Goal: Transaction & Acquisition: Purchase product/service

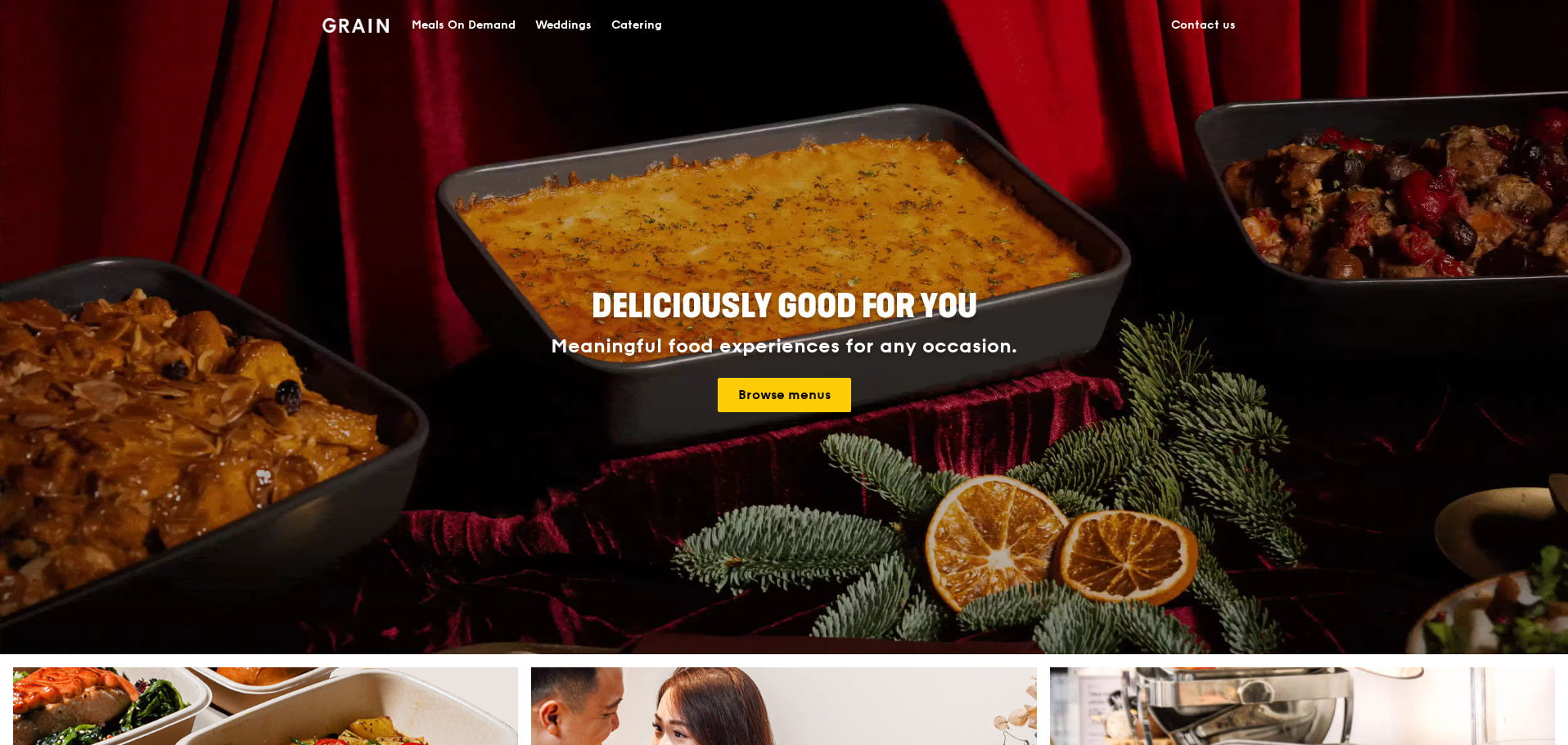
click at [652, 22] on div "Catering" at bounding box center [637, 25] width 51 height 49
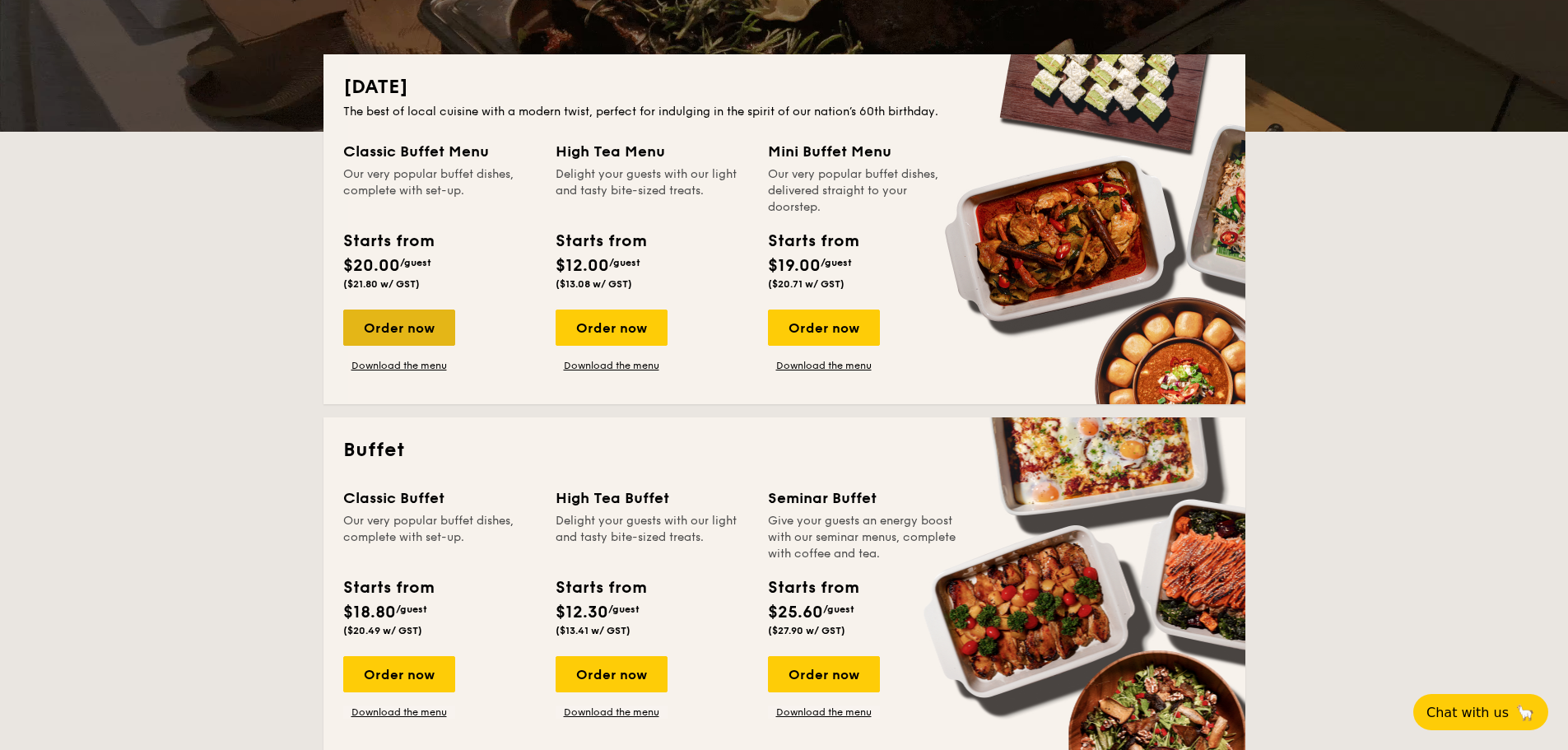
scroll to position [412, 0]
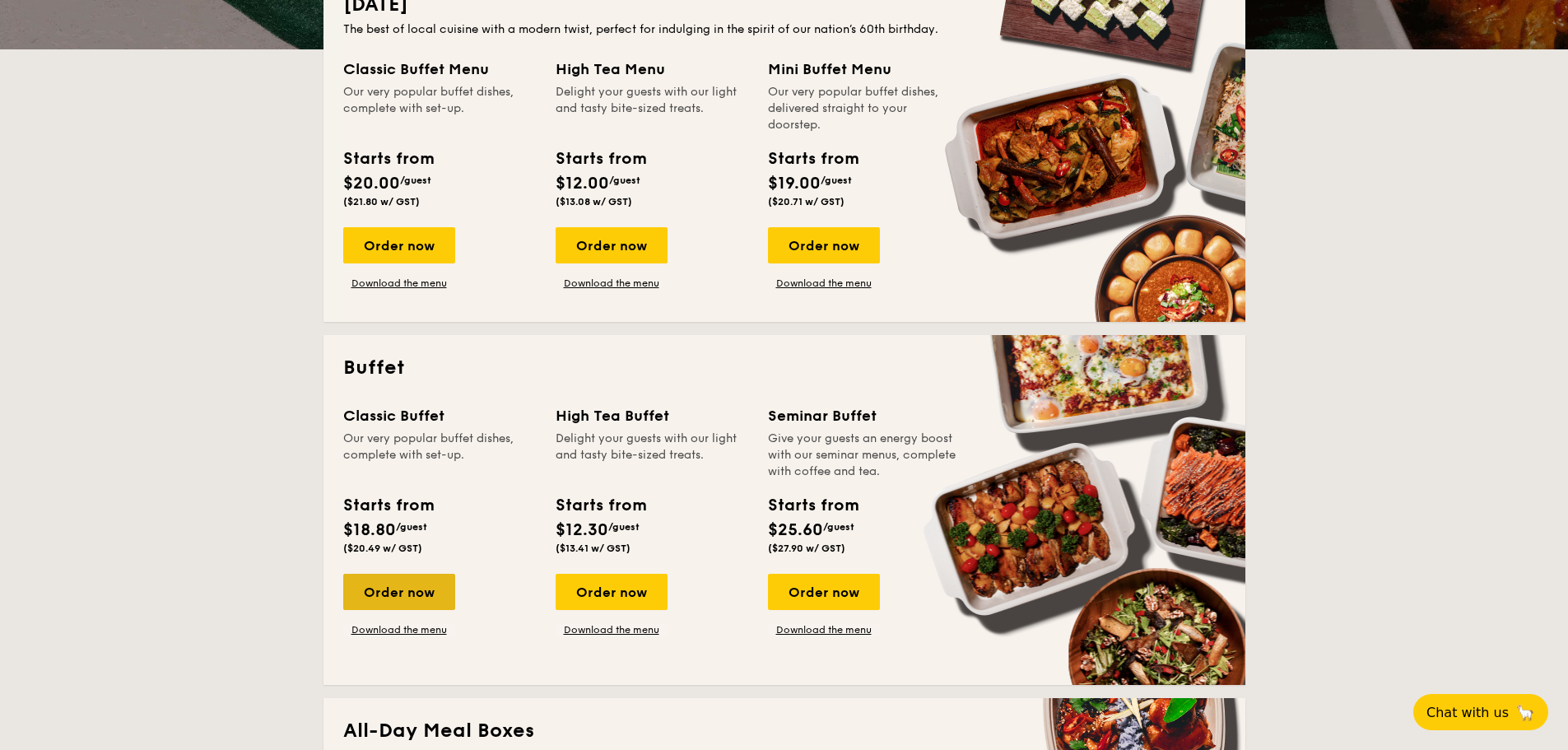
click at [406, 592] on div "Order now" at bounding box center [399, 592] width 112 height 36
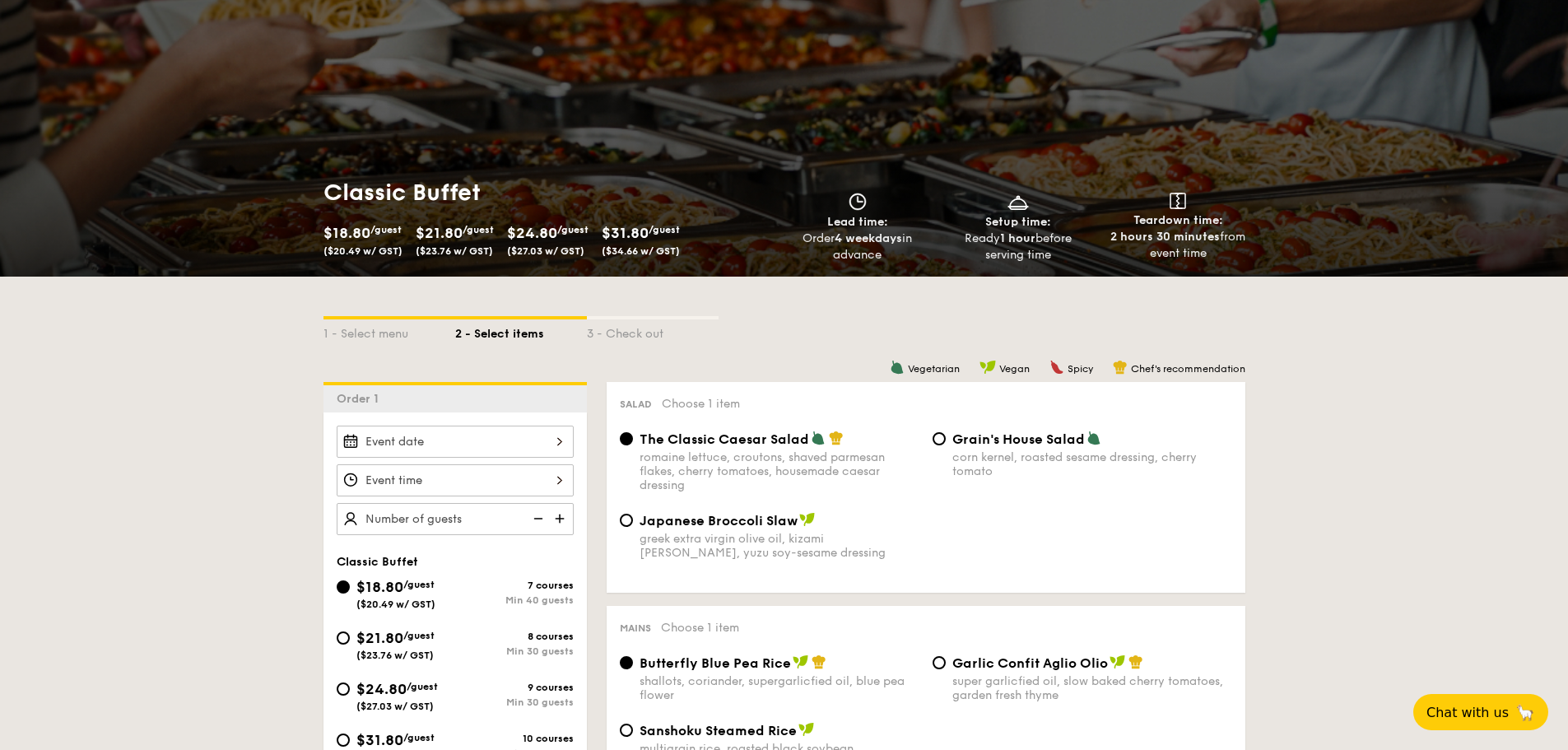
scroll to position [247, 0]
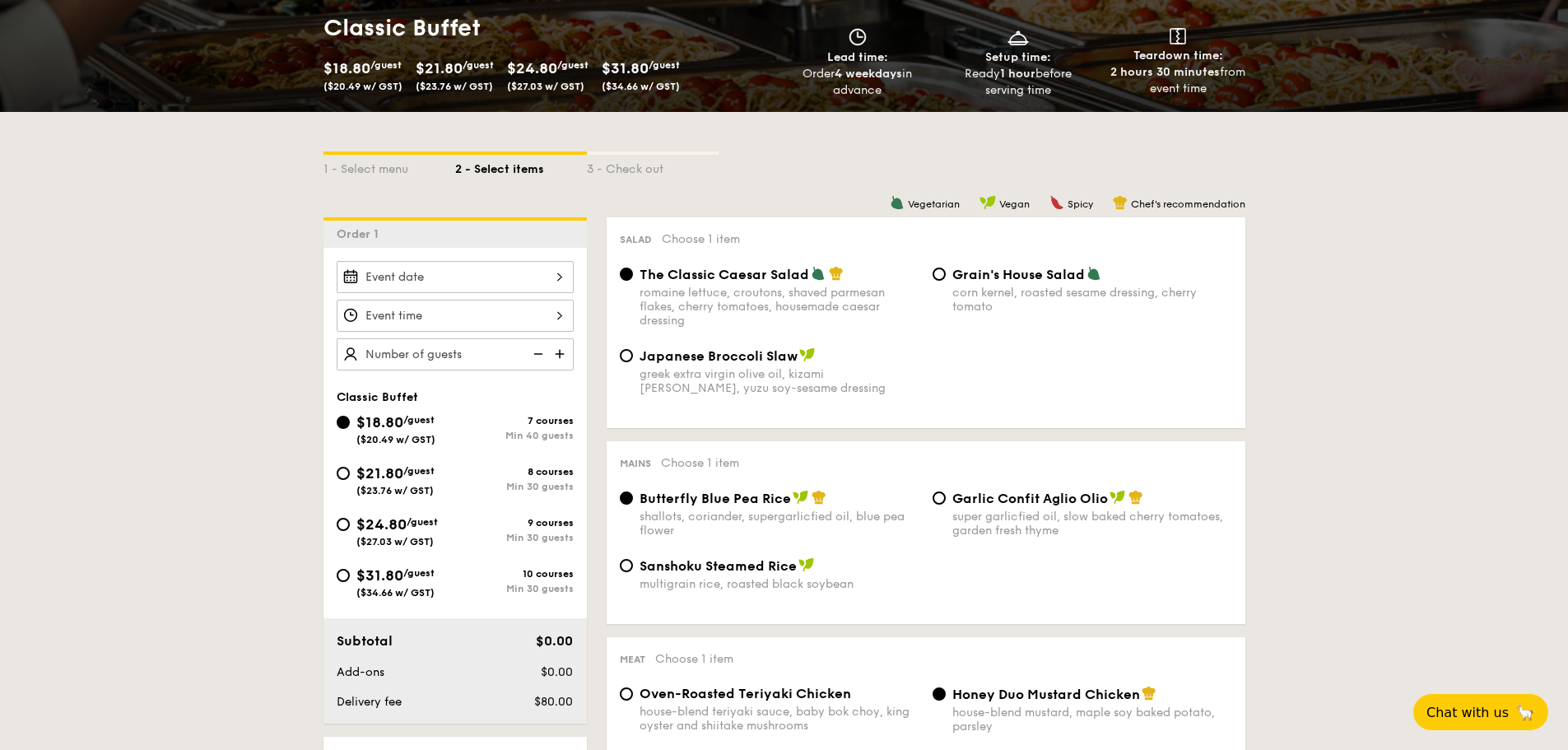
click at [419, 574] on span "/guest" at bounding box center [418, 573] width 31 height 11
click at [350, 574] on input "$31.80 /guest ($34.66 w/ GST) 10 courses Min 30 guests" at bounding box center [344, 576] width 13 height 13
radio input "true"
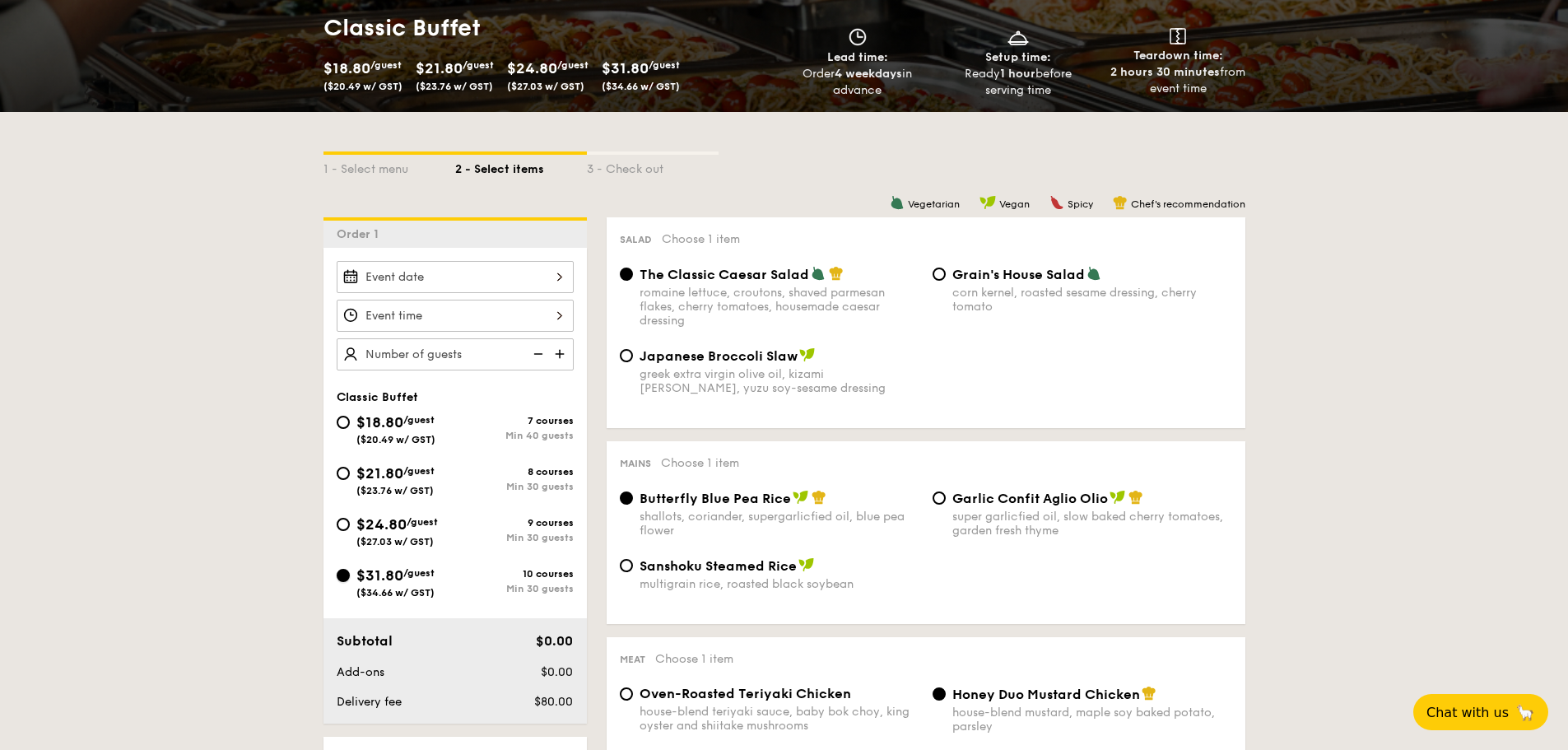
radio input "true"
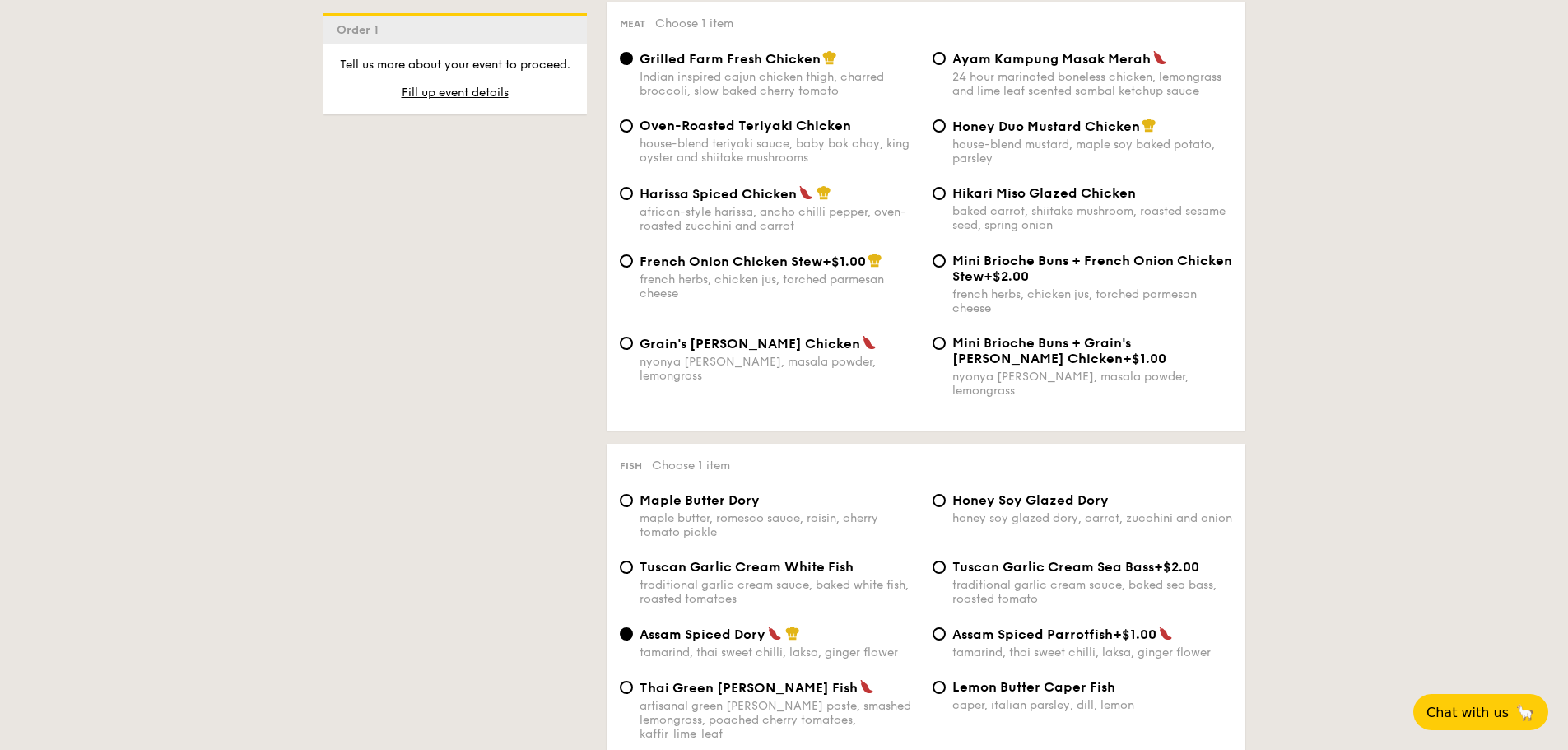
scroll to position [1400, 0]
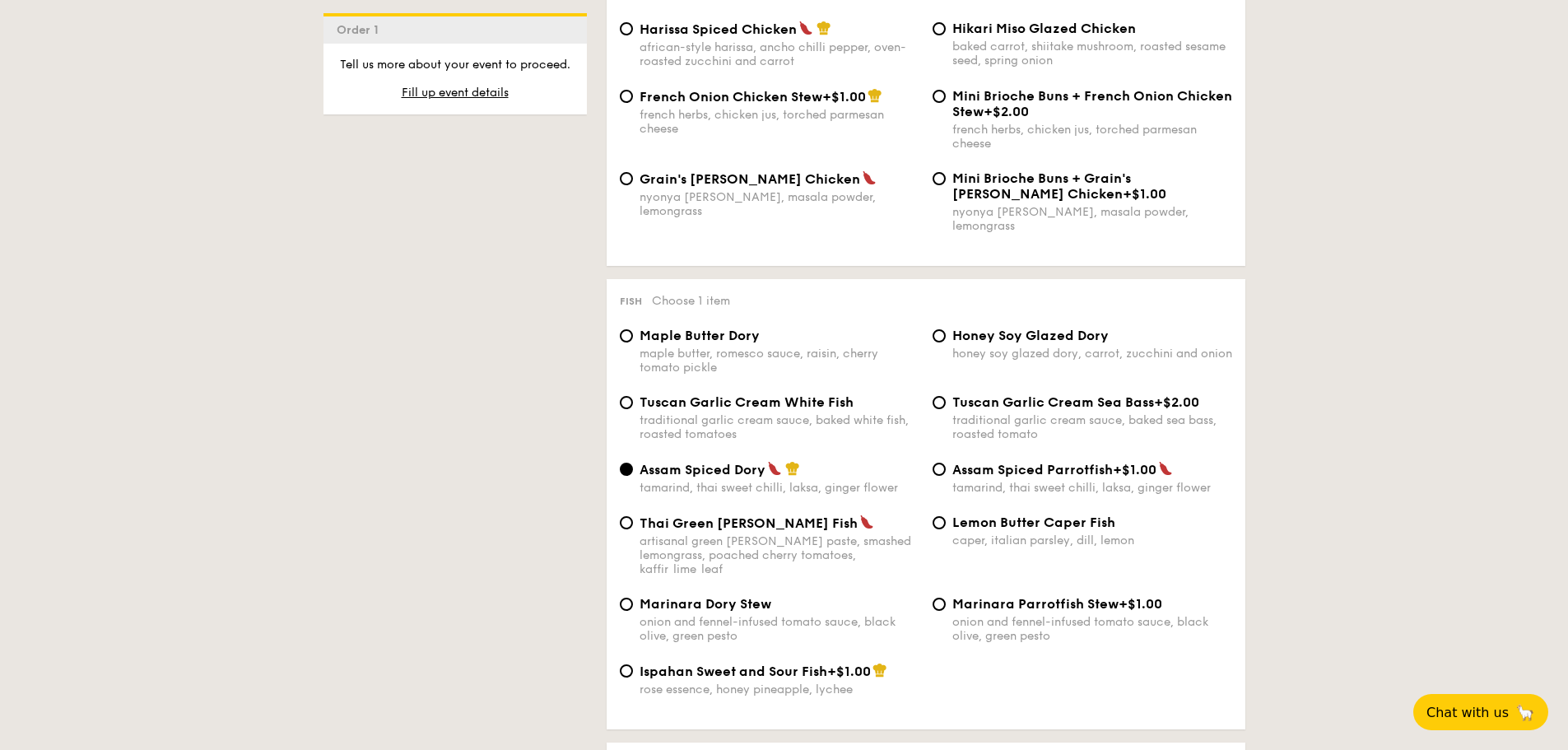
drag, startPoint x: 841, startPoint y: 424, endPoint x: 550, endPoint y: 365, distance: 296.9
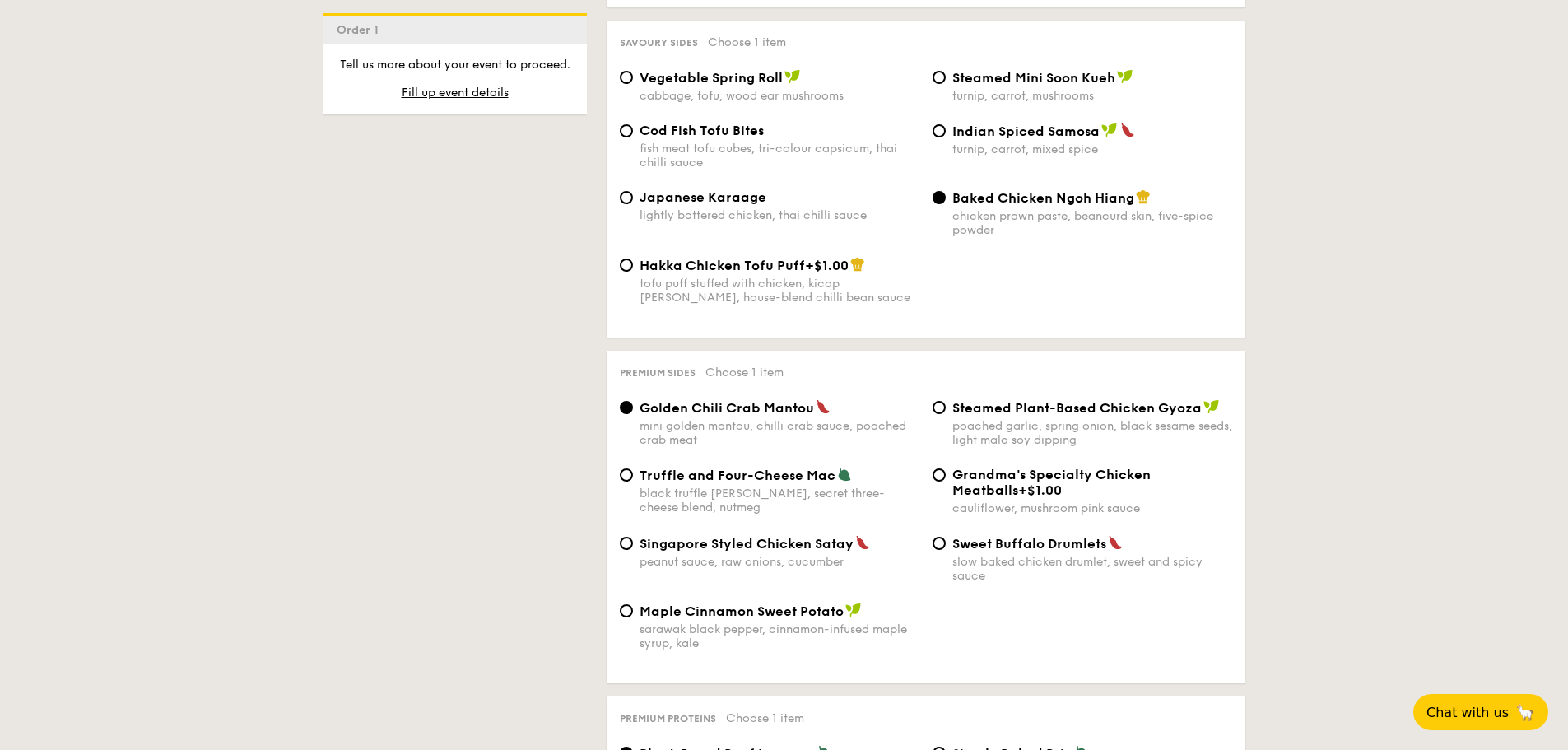
scroll to position [2965, 0]
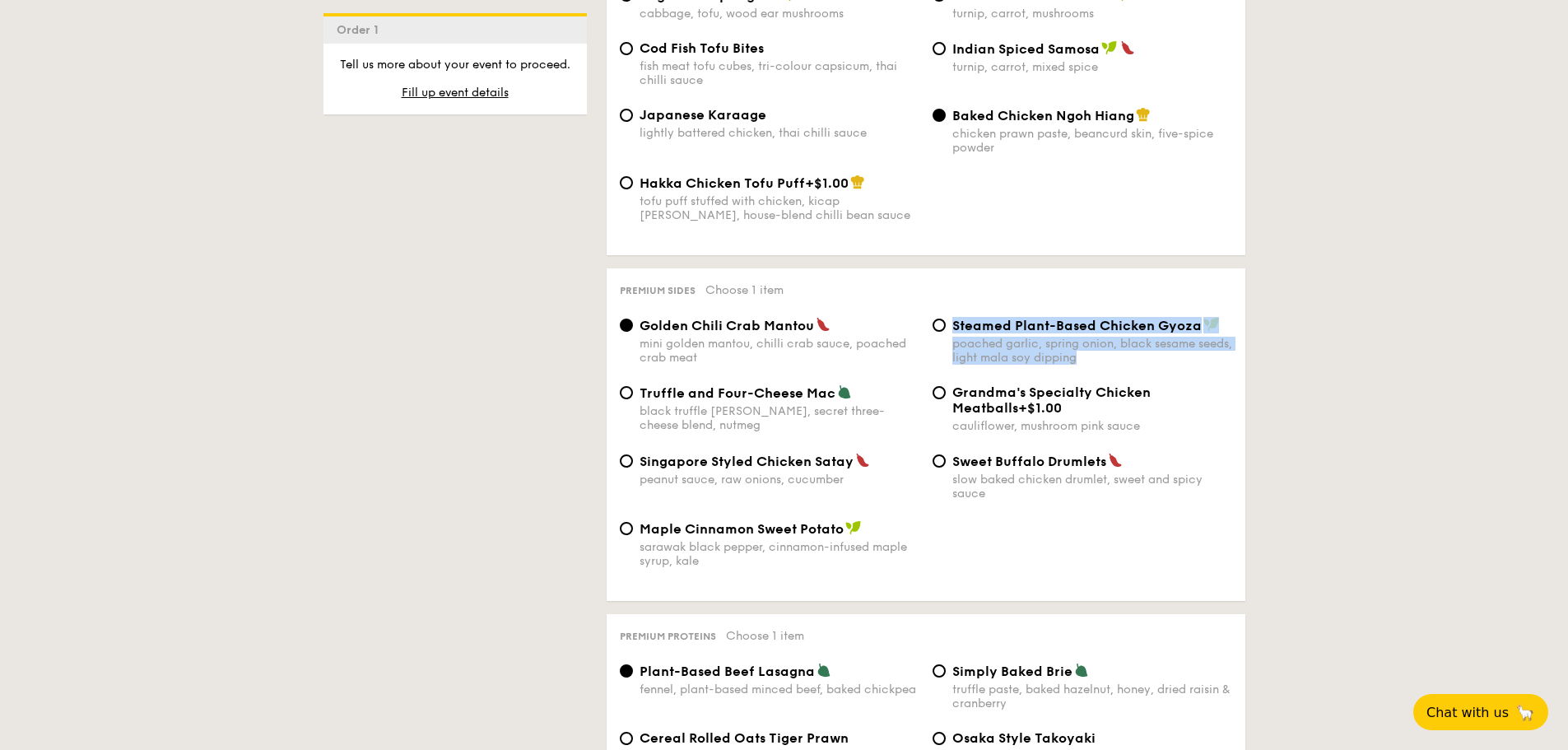
drag, startPoint x: 1140, startPoint y: 341, endPoint x: 987, endPoint y: 279, distance: 165.1
click at [929, 285] on div "Premium sides Choose 1 item Golden Chili Crab Mantou mini golden mantou, chilli…" at bounding box center [926, 434] width 639 height 333
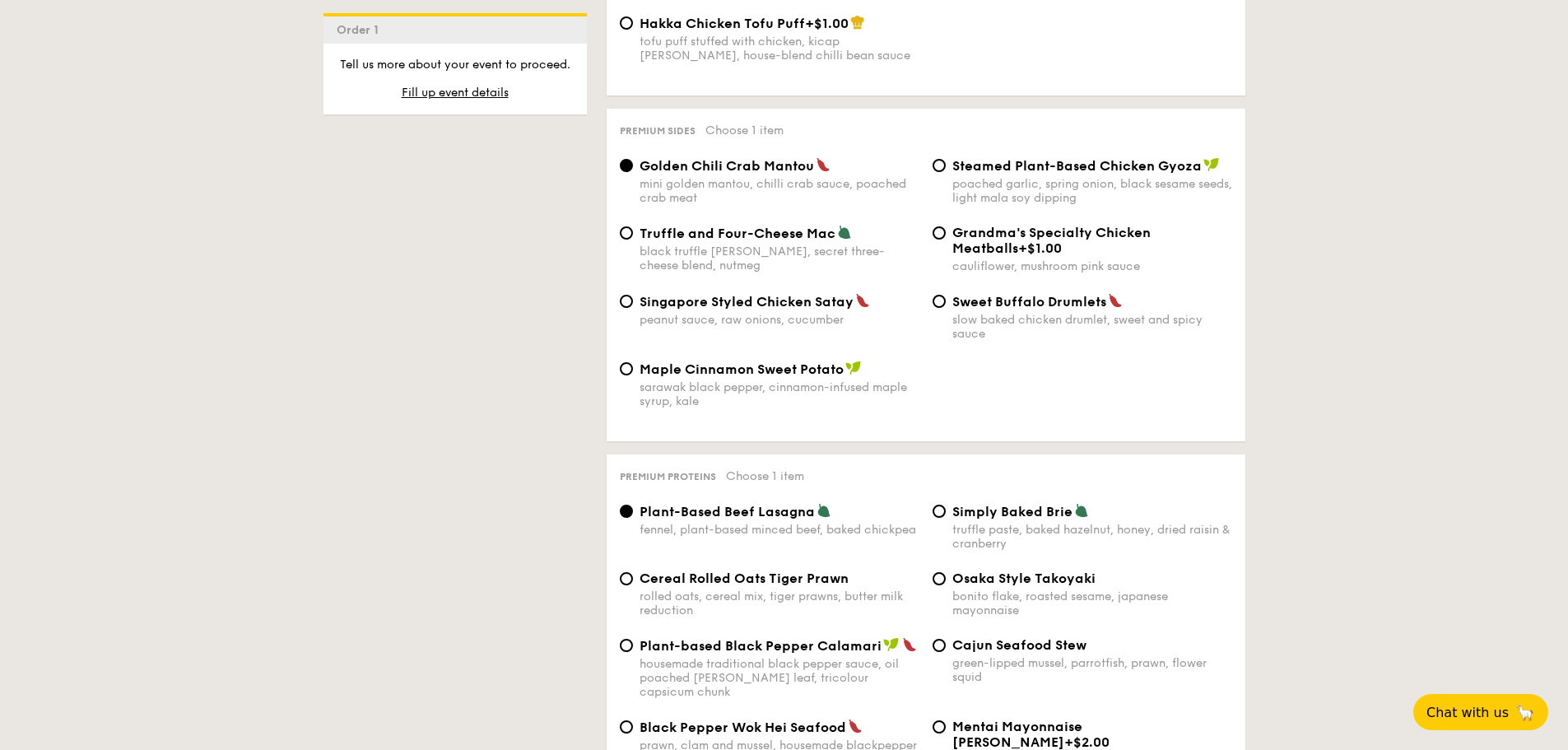
scroll to position [3289, 0]
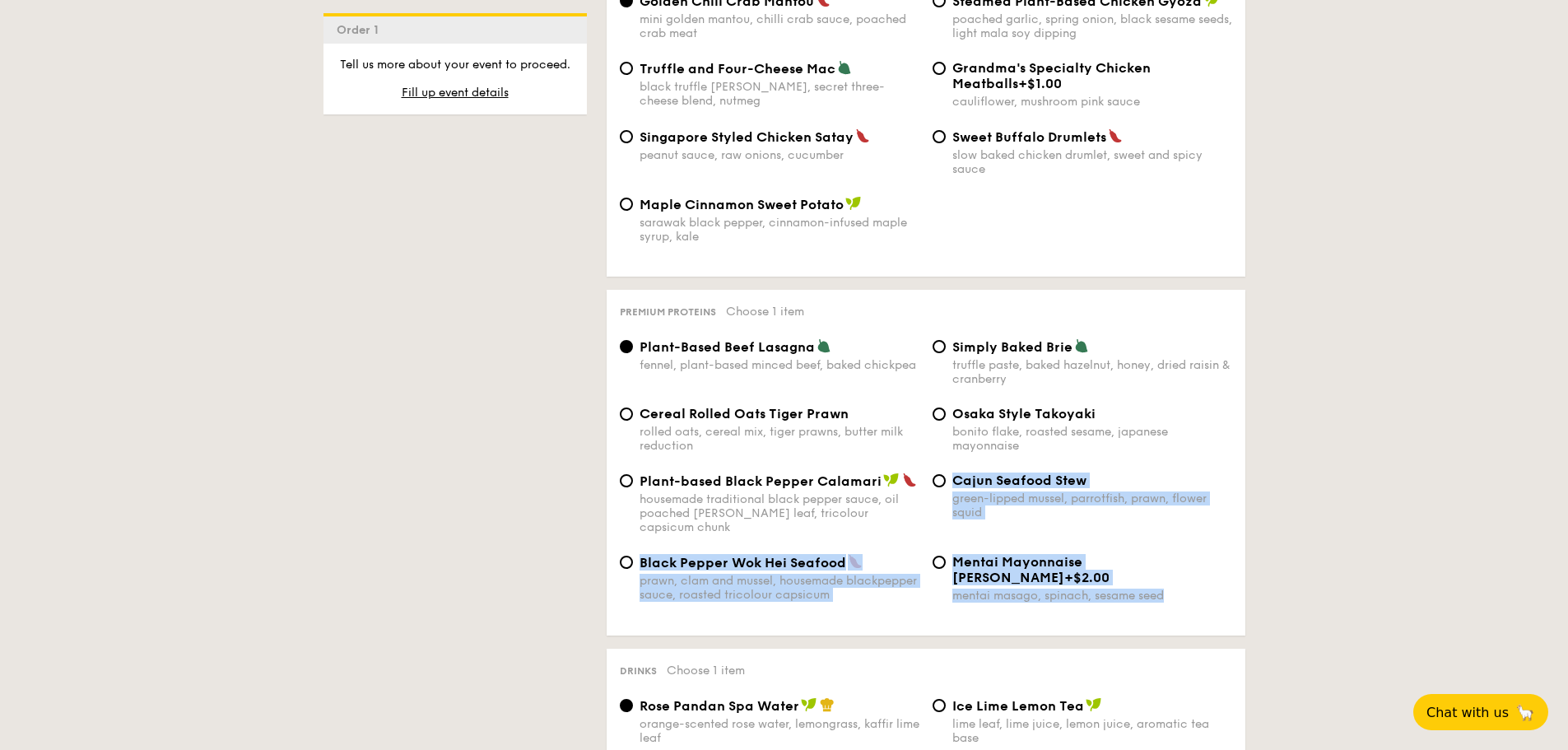
drag, startPoint x: 935, startPoint y: 552, endPoint x: 667, endPoint y: 507, distance: 271.8
click at [667, 507] on div "Plant-Based Beef Lasagna fennel, plant-based minced beef, baked chickpea Simply…" at bounding box center [926, 481] width 612 height 285
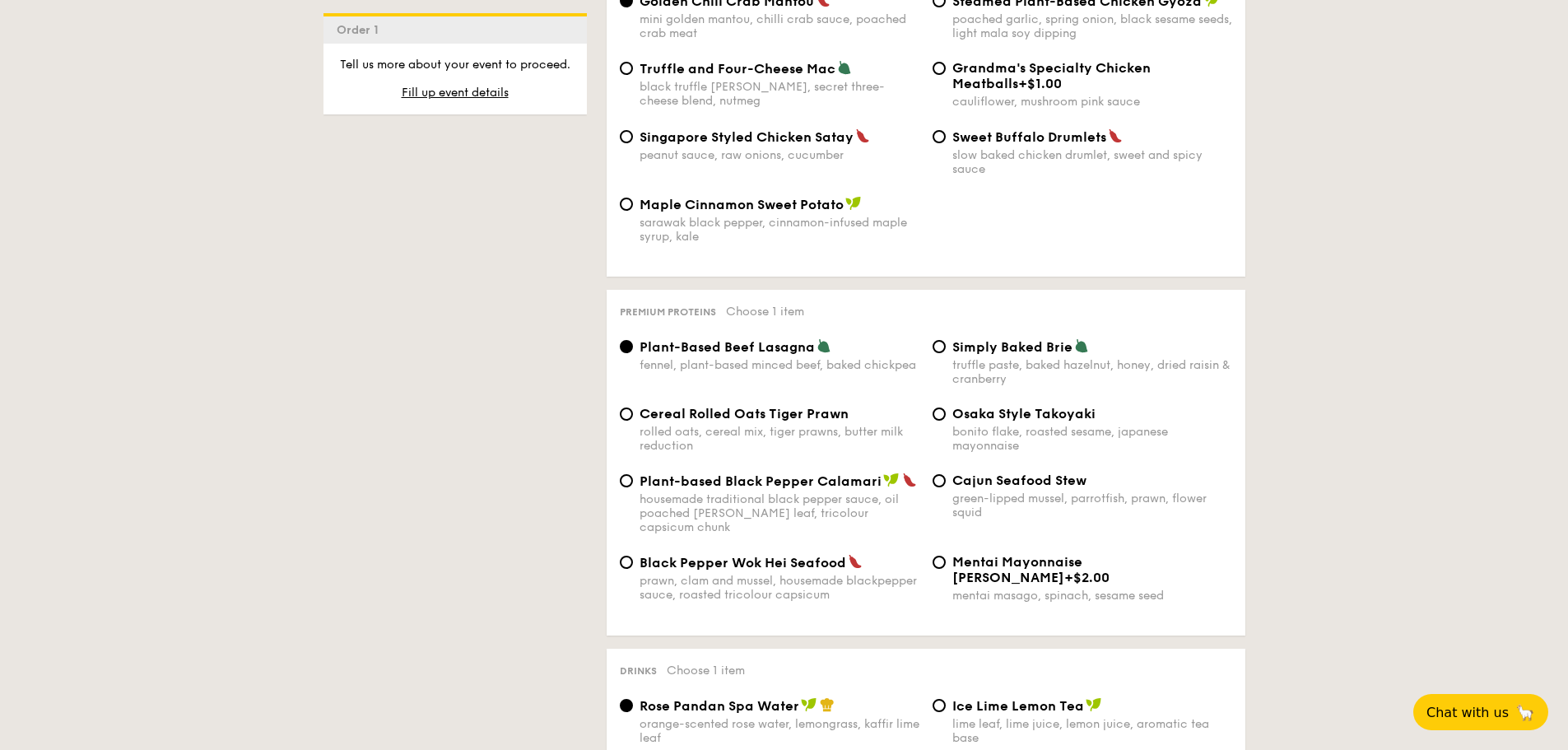
drag, startPoint x: 993, startPoint y: 493, endPoint x: 936, endPoint y: 449, distance: 72.0
click at [936, 473] on div "Plant-based Black Pepper Calamari housemade traditional black pepper sauce, oil…" at bounding box center [926, 514] width 625 height 82
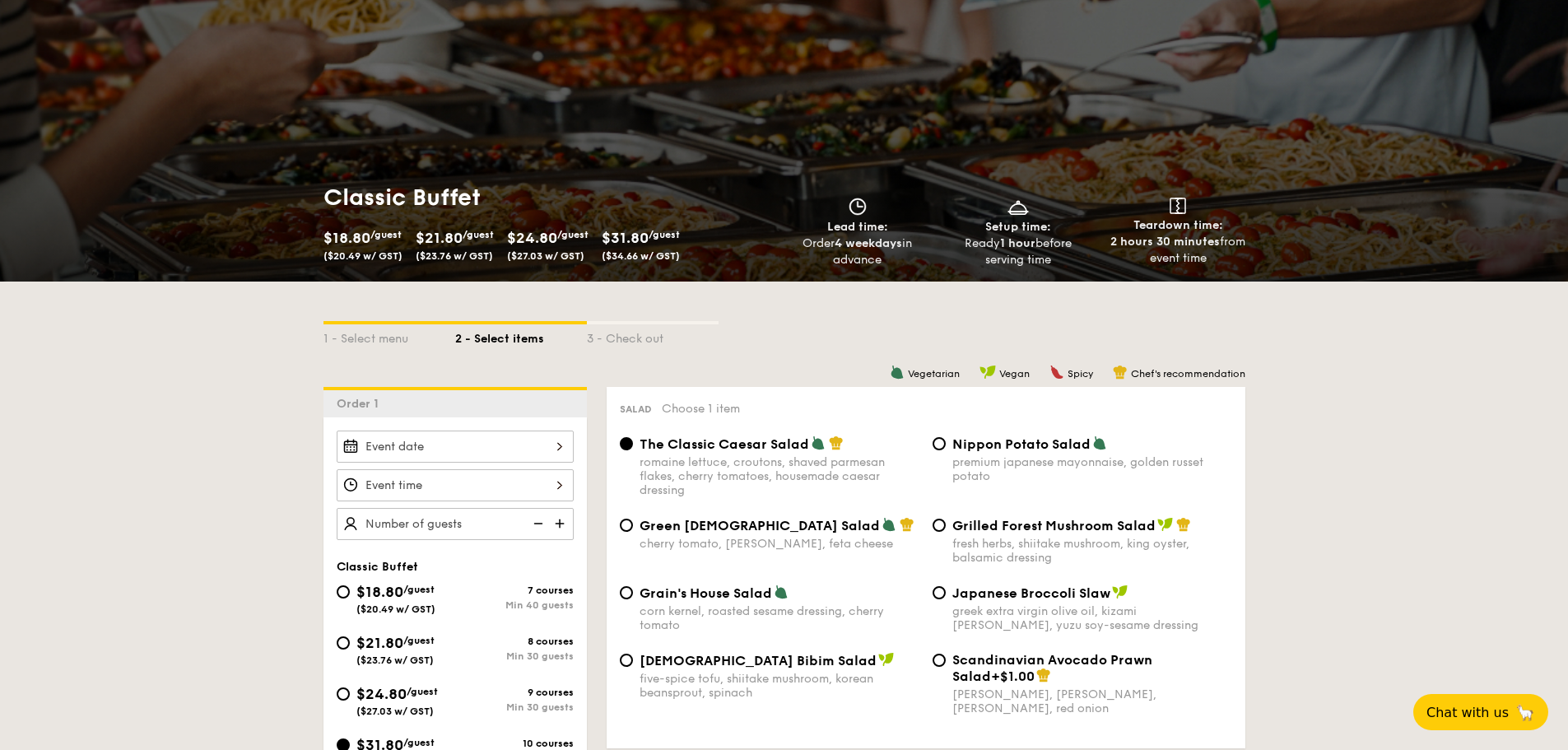
scroll to position [242, 0]
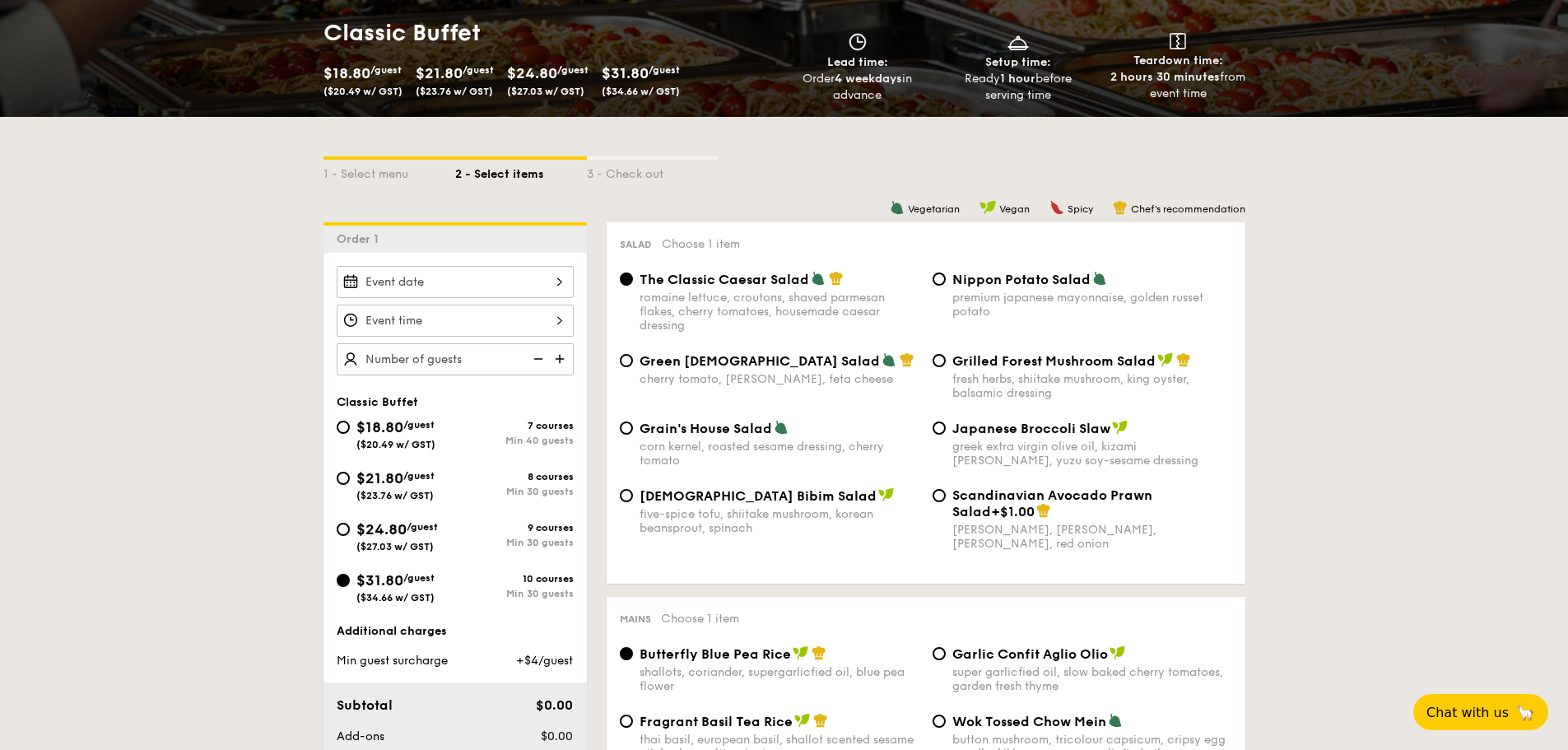
drag, startPoint x: 390, startPoint y: 533, endPoint x: 364, endPoint y: 540, distance: 26.9
click at [390, 533] on span "$24.80" at bounding box center [380, 529] width 50 height 18
click at [350, 533] on input "$24.80 /guest ($27.03 w/ GST) 9 courses Min 30 guests" at bounding box center [344, 530] width 13 height 13
radio input "true"
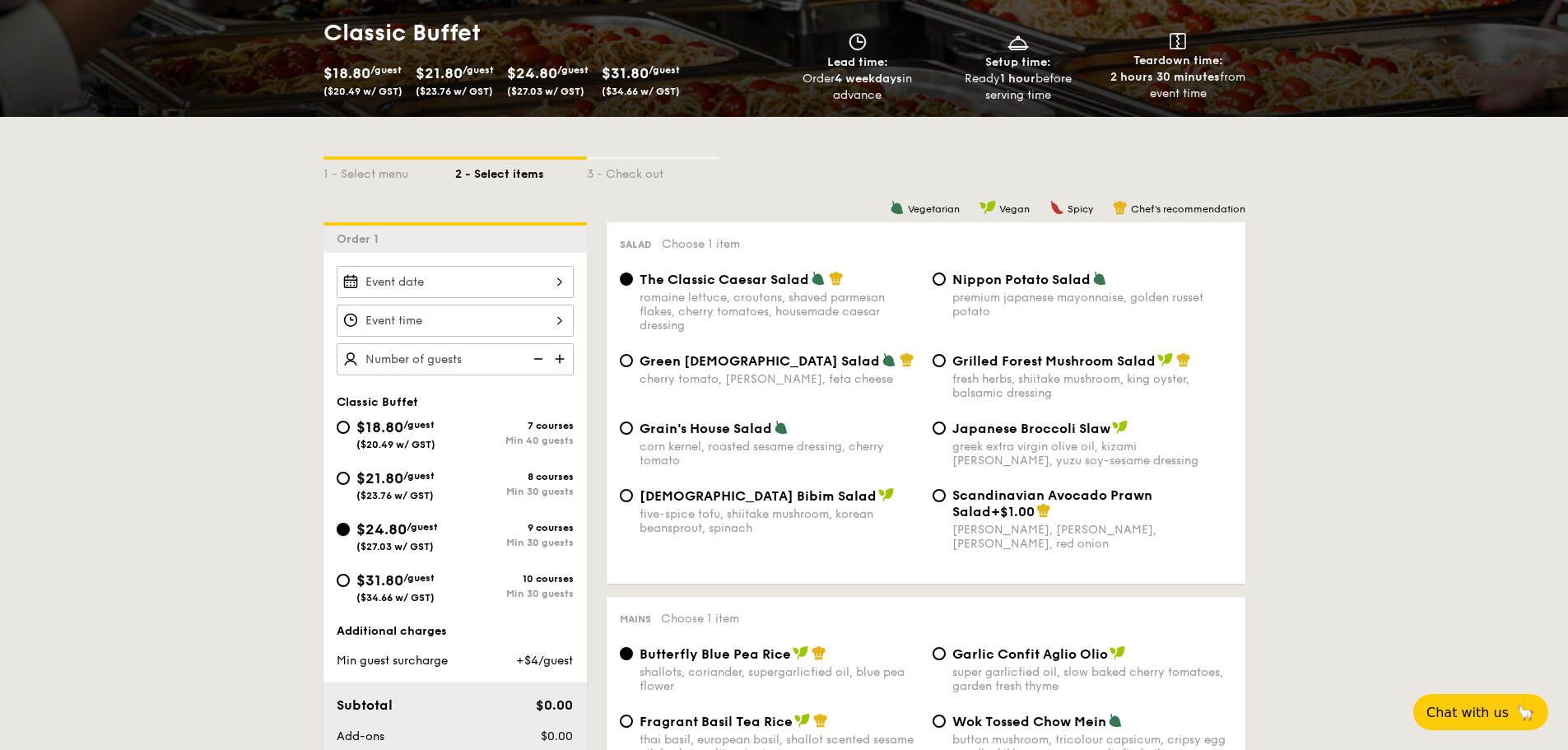
radio input "true"
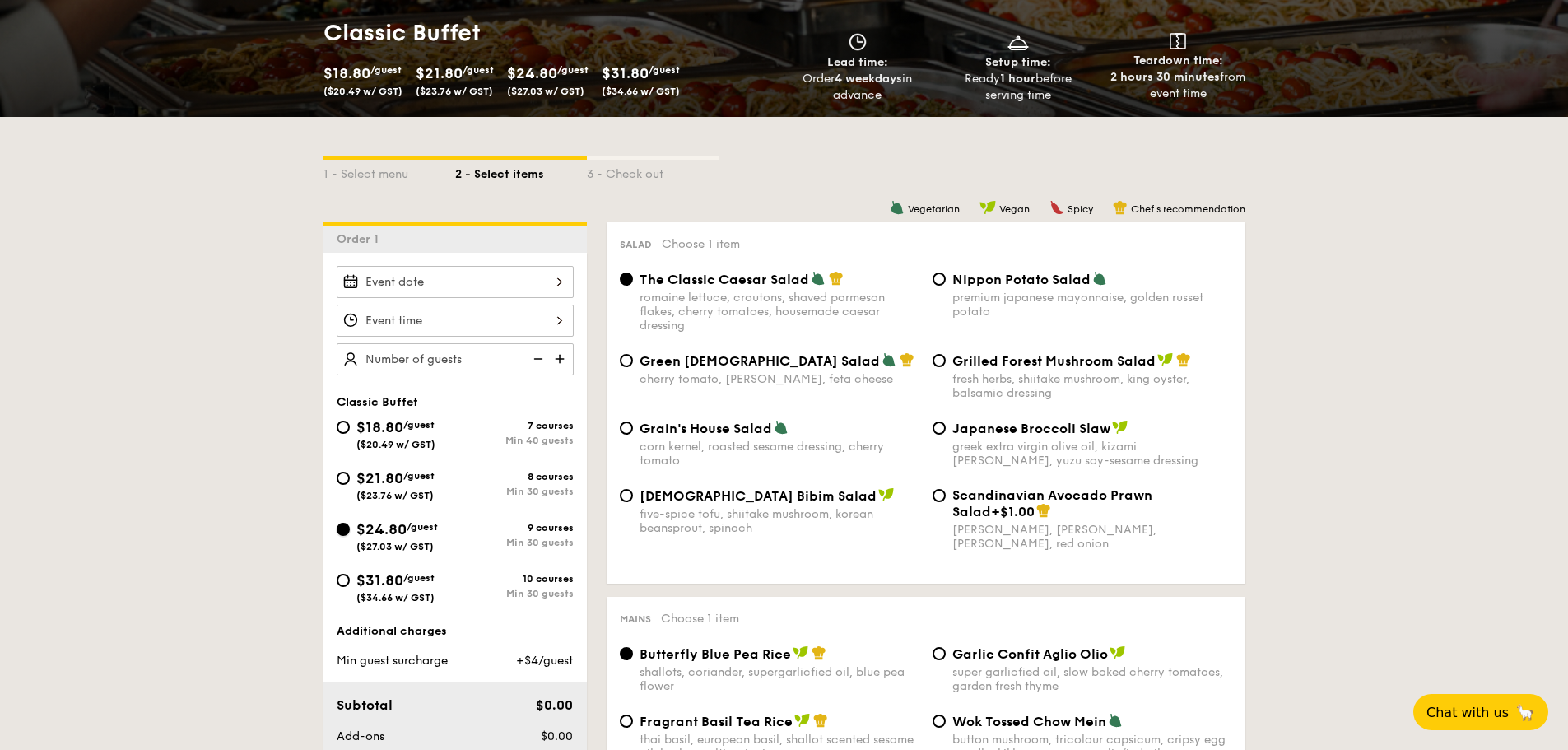
radio input "true"
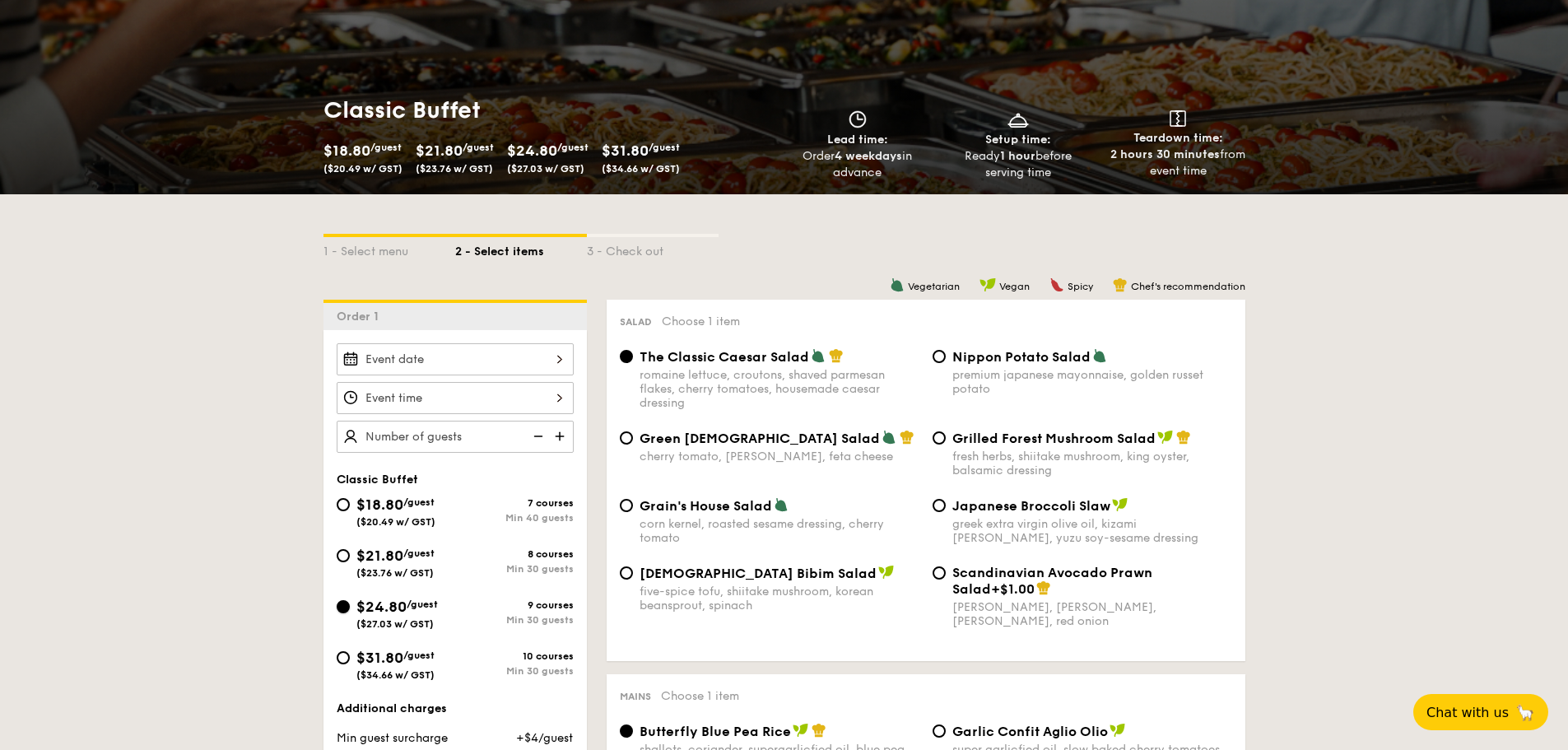
scroll to position [247, 0]
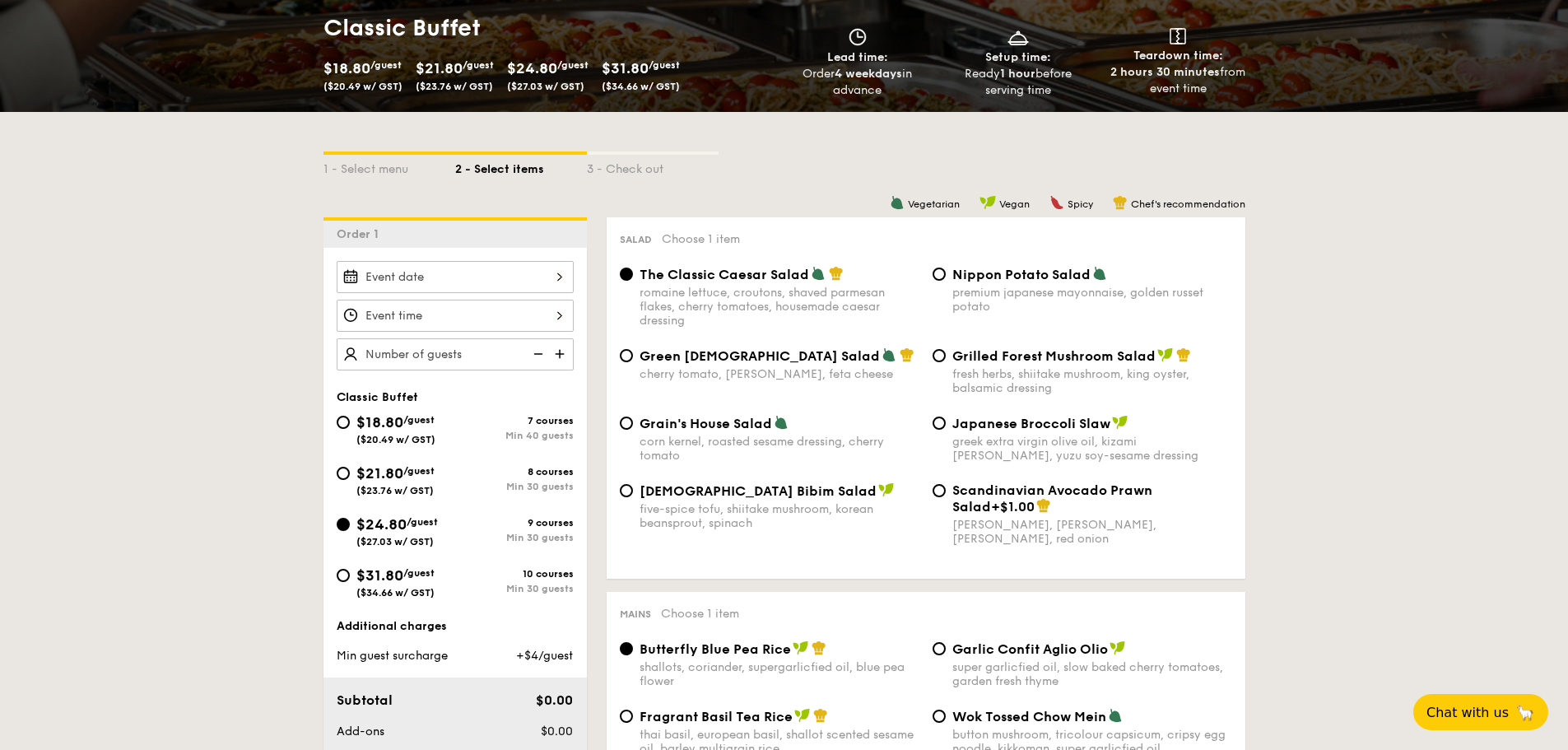
click at [1012, 368] on div "fresh herbs, shiitake mushroom, king oyster, balsamic dressing" at bounding box center [1091, 382] width 280 height 28
click at [946, 363] on input "Grilled Forest Mushroom Salad fresh herbs, shiitake mushroom, king oyster, bals…" at bounding box center [939, 356] width 13 height 13
radio input "true"
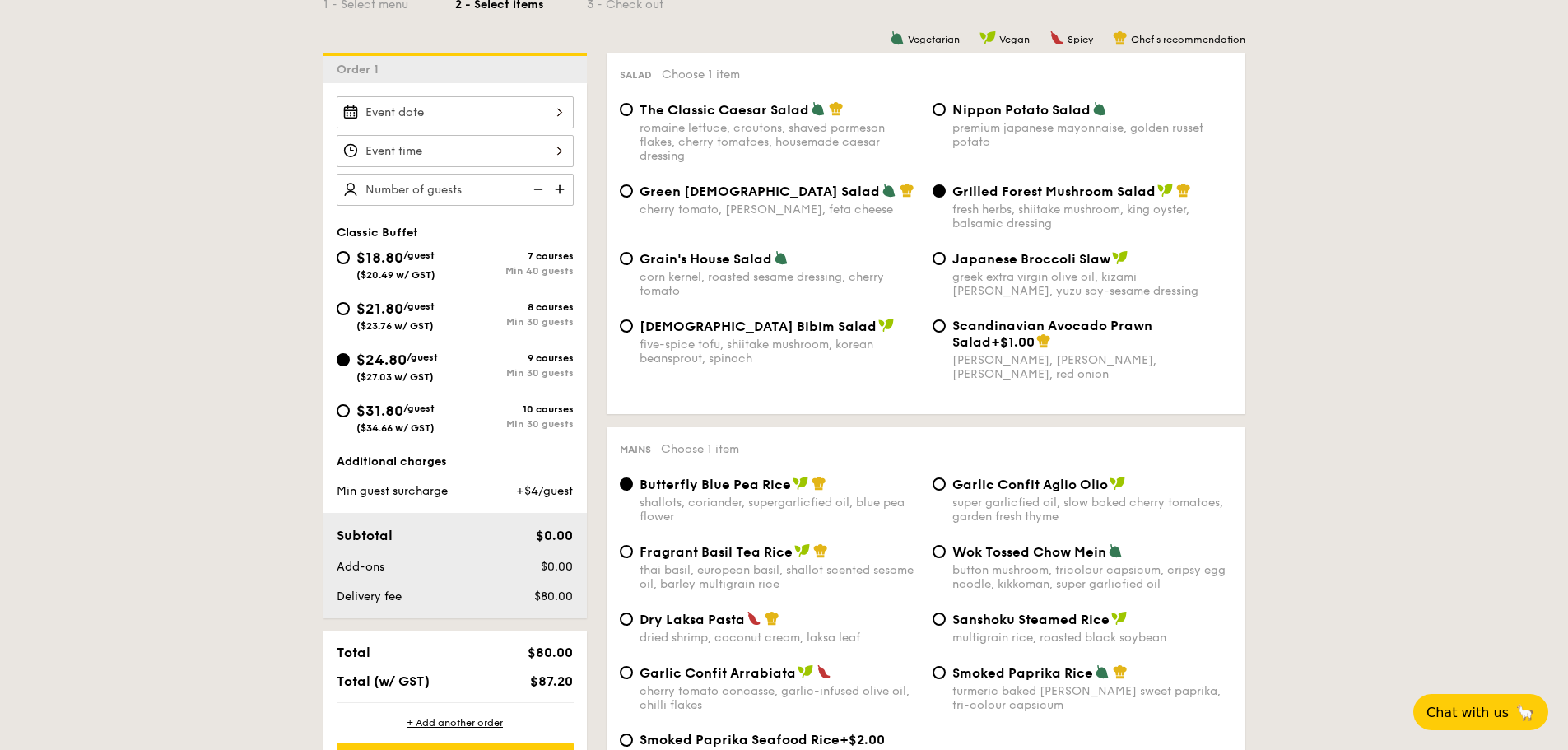
drag, startPoint x: 971, startPoint y: 664, endPoint x: 971, endPoint y: 654, distance: 10.0
click at [971, 664] on div "Dry Laksa Pasta dried shrimp, coconut cream, laksa leaf Sanshoku Steamed Rice m…" at bounding box center [926, 638] width 625 height 54
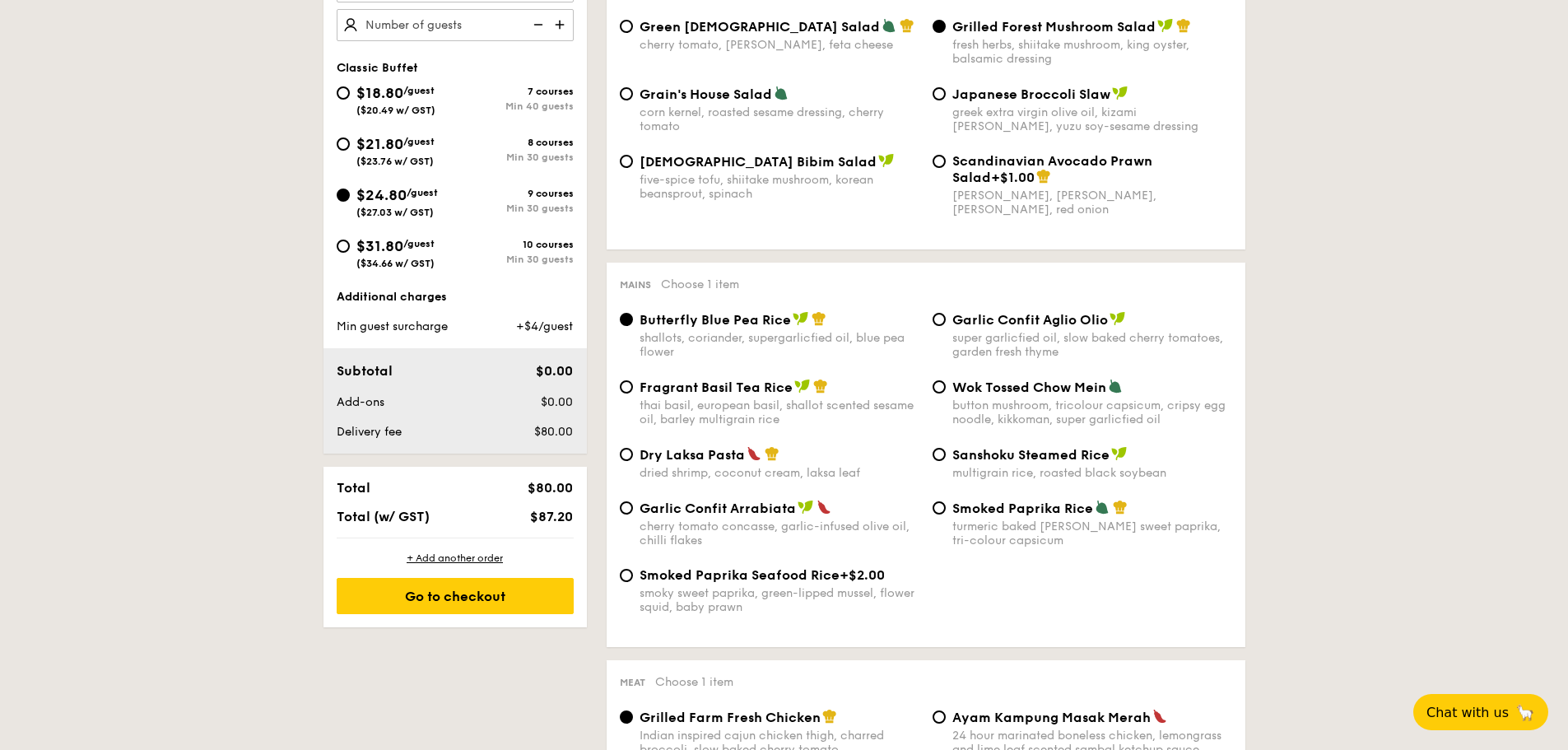
click at [973, 496] on div "Dry Laksa Pasta dried shrimp, coconut cream, laksa leaf Sanshoku Steamed Rice m…" at bounding box center [926, 473] width 625 height 54
click at [975, 507] on span "Smoked Paprika Rice" at bounding box center [1022, 508] width 140 height 16
click at [946, 507] on input "Smoked Paprika Rice turmeric baked [PERSON_NAME] sweet paprika, tri-colour caps…" at bounding box center [939, 508] width 13 height 13
radio input "true"
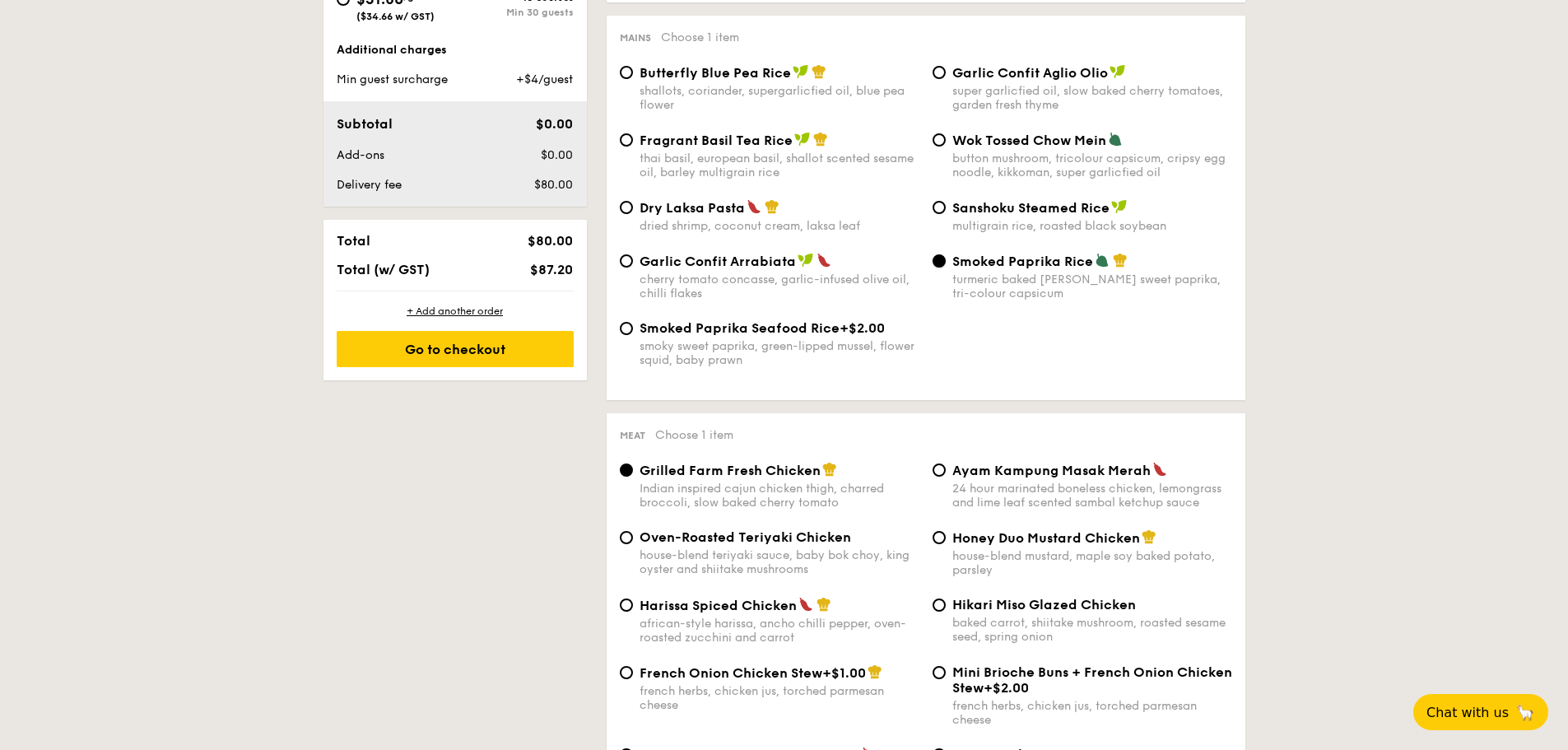
scroll to position [988, 0]
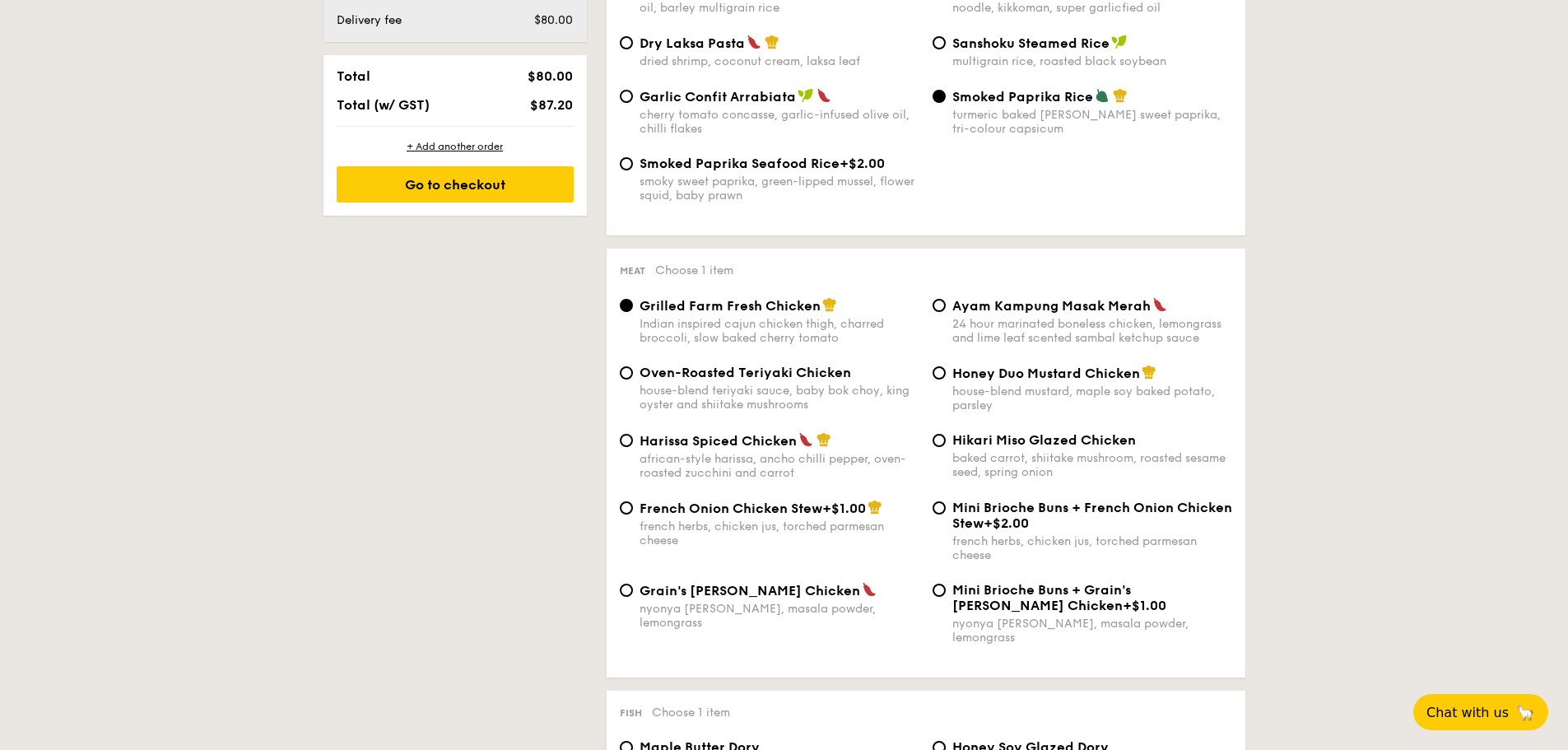
click at [999, 373] on span "Honey Duo Mustard Chicken" at bounding box center [1045, 373] width 187 height 16
click at [946, 373] on input "Honey Duo Mustard Chicken house-blend mustard, maple soy baked potato, parsley" at bounding box center [939, 373] width 13 height 13
radio input "true"
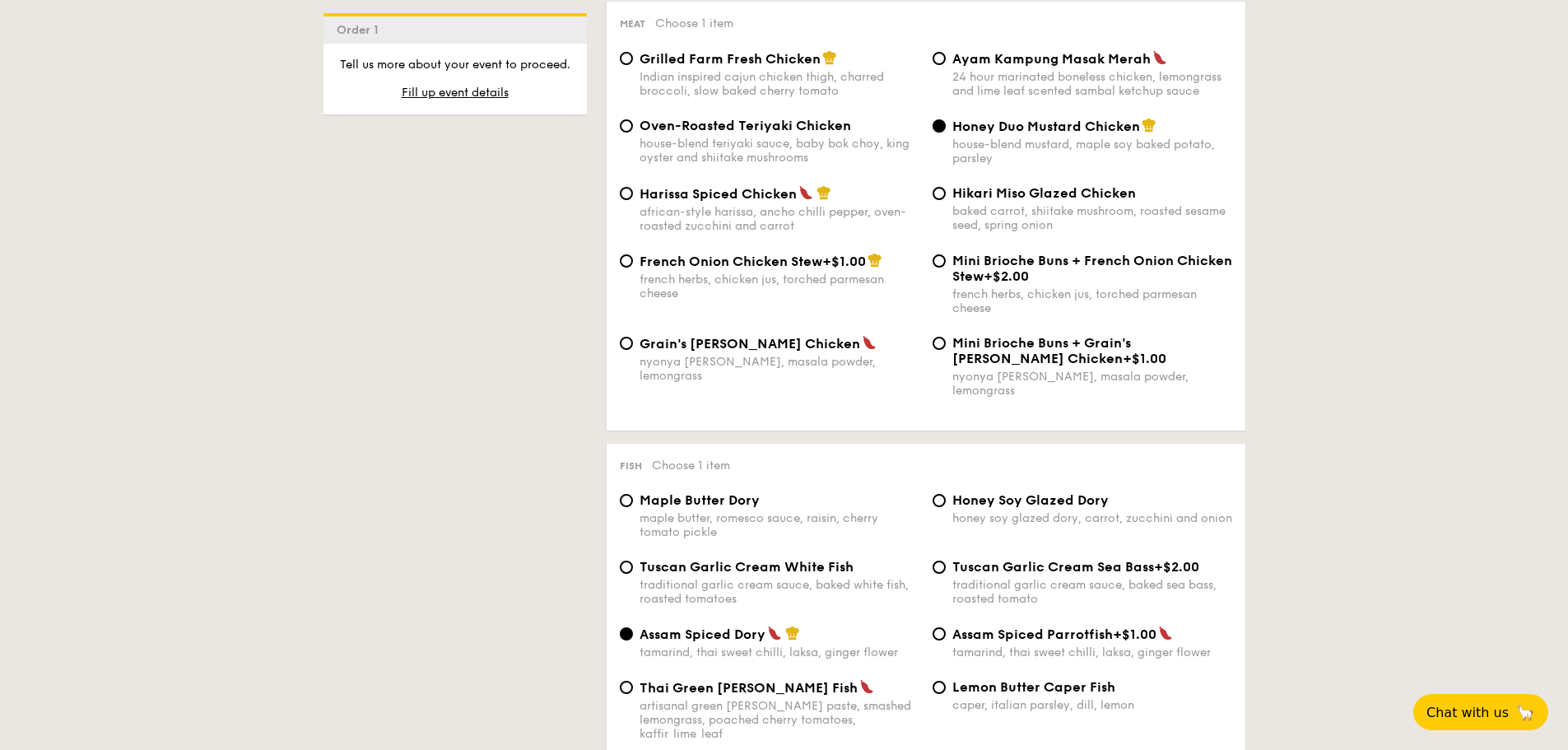
scroll to position [1400, 0]
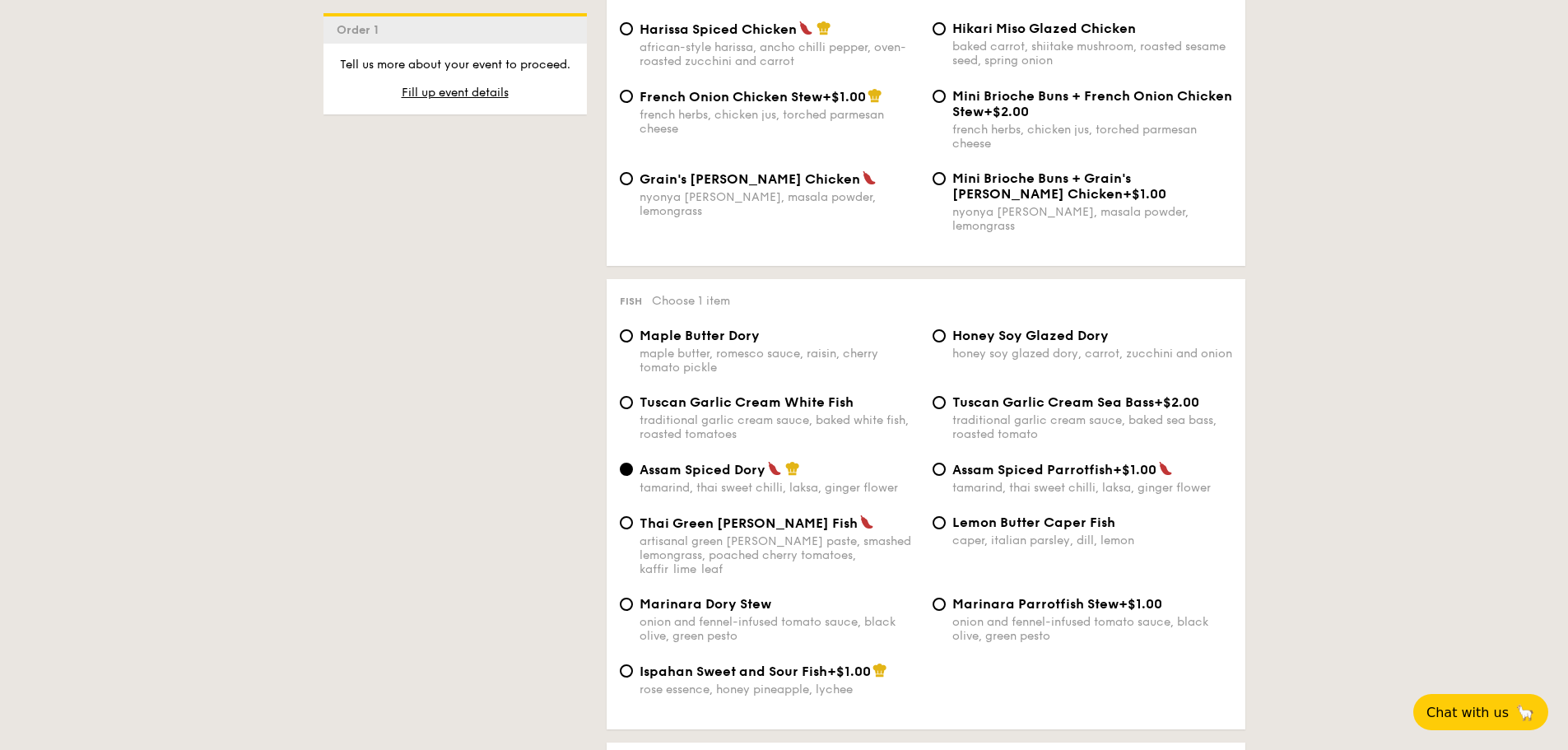
click at [744, 414] on div "traditional garlic cream sauce, baked white fish, roasted tomatoes" at bounding box center [779, 428] width 280 height 28
click at [633, 405] on input "Tuscan Garlic Cream White Fish traditional garlic cream sauce, baked white fish…" at bounding box center [626, 402] width 13 height 13
radio input "true"
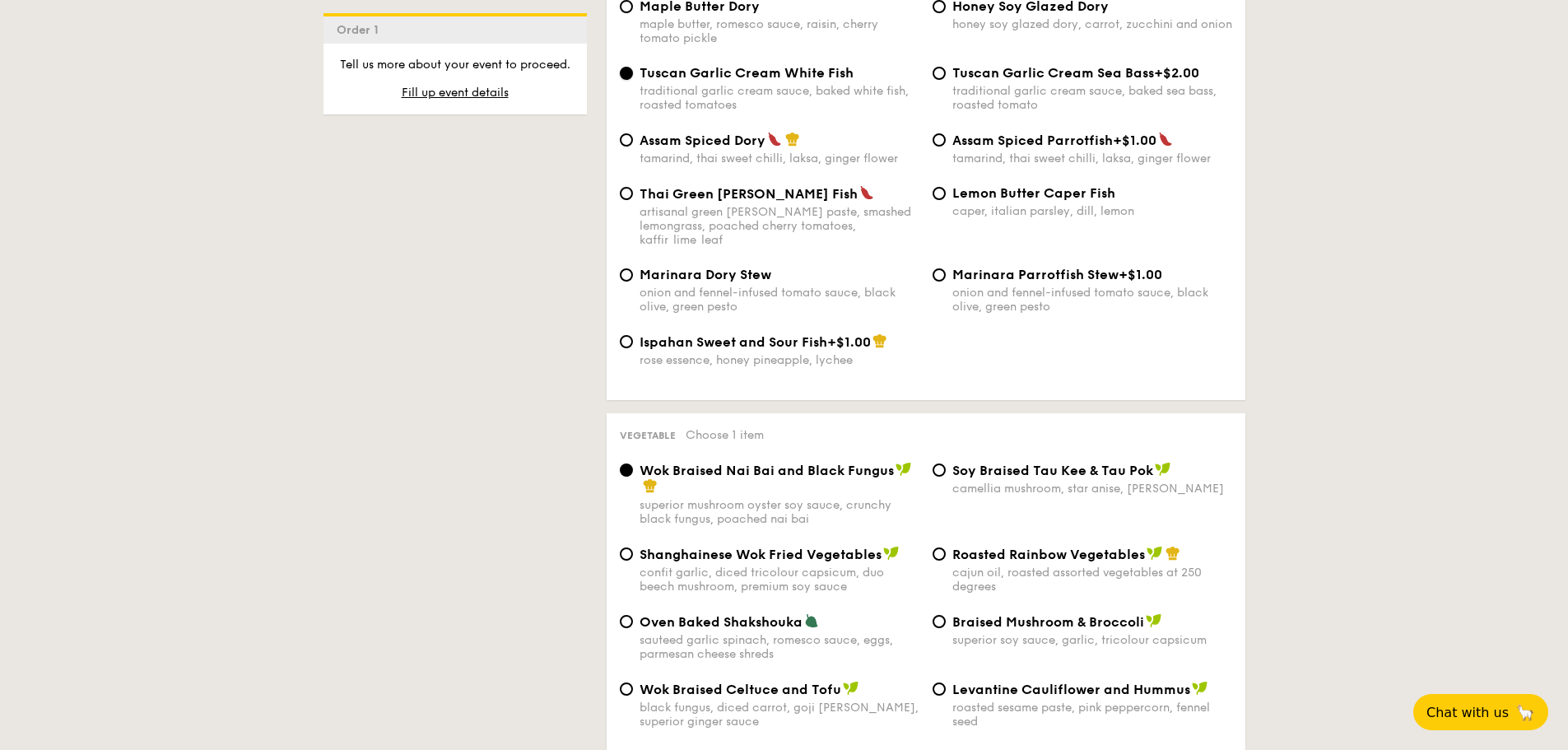
scroll to position [1812, 0]
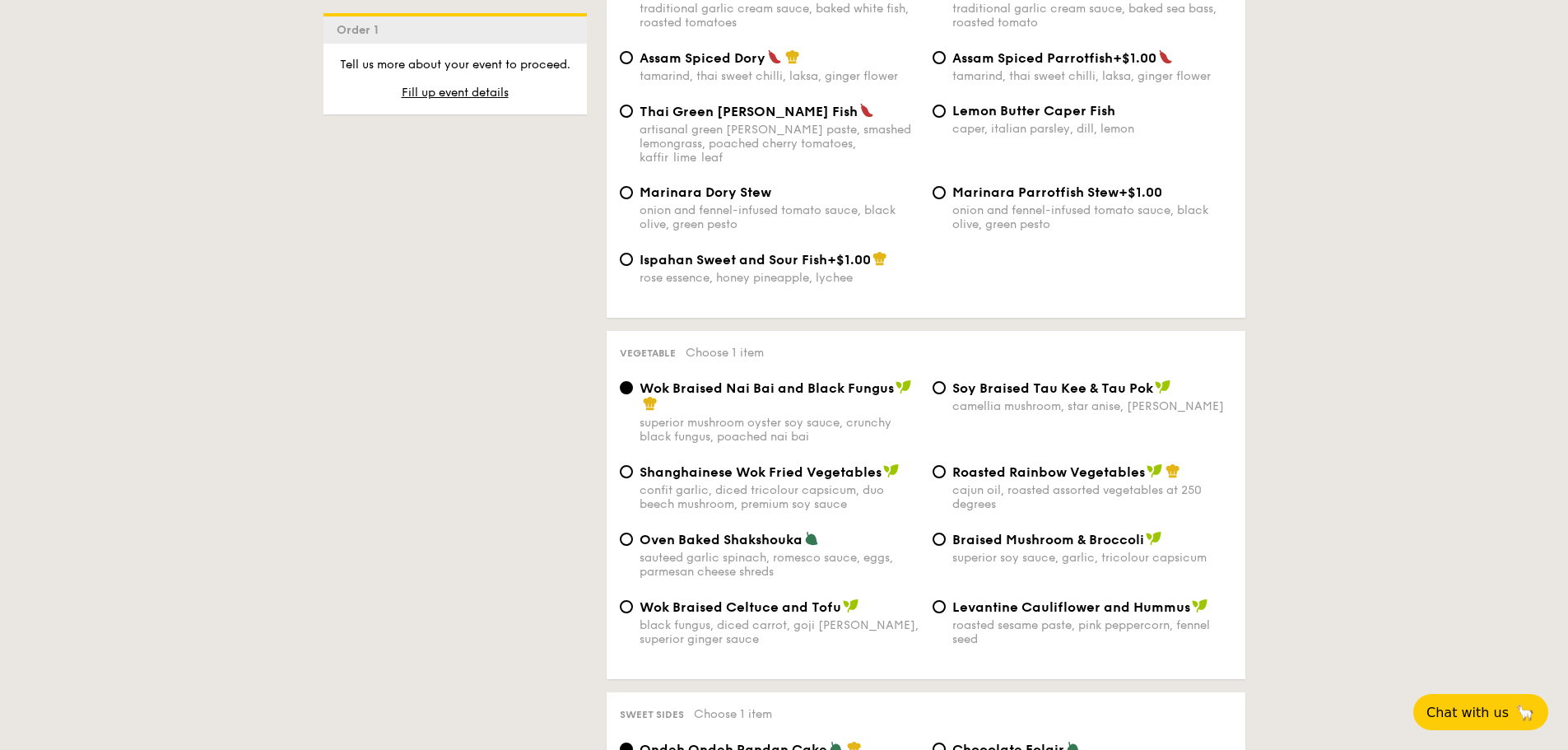
click at [1038, 465] on span "Roasted Rainbow Vegetables" at bounding box center [1048, 472] width 193 height 16
click at [946, 465] on input "Roasted Rainbow Vegetables cajun oil, roasted assorted vegetables at 250 degrees" at bounding box center [939, 472] width 13 height 13
radio input "true"
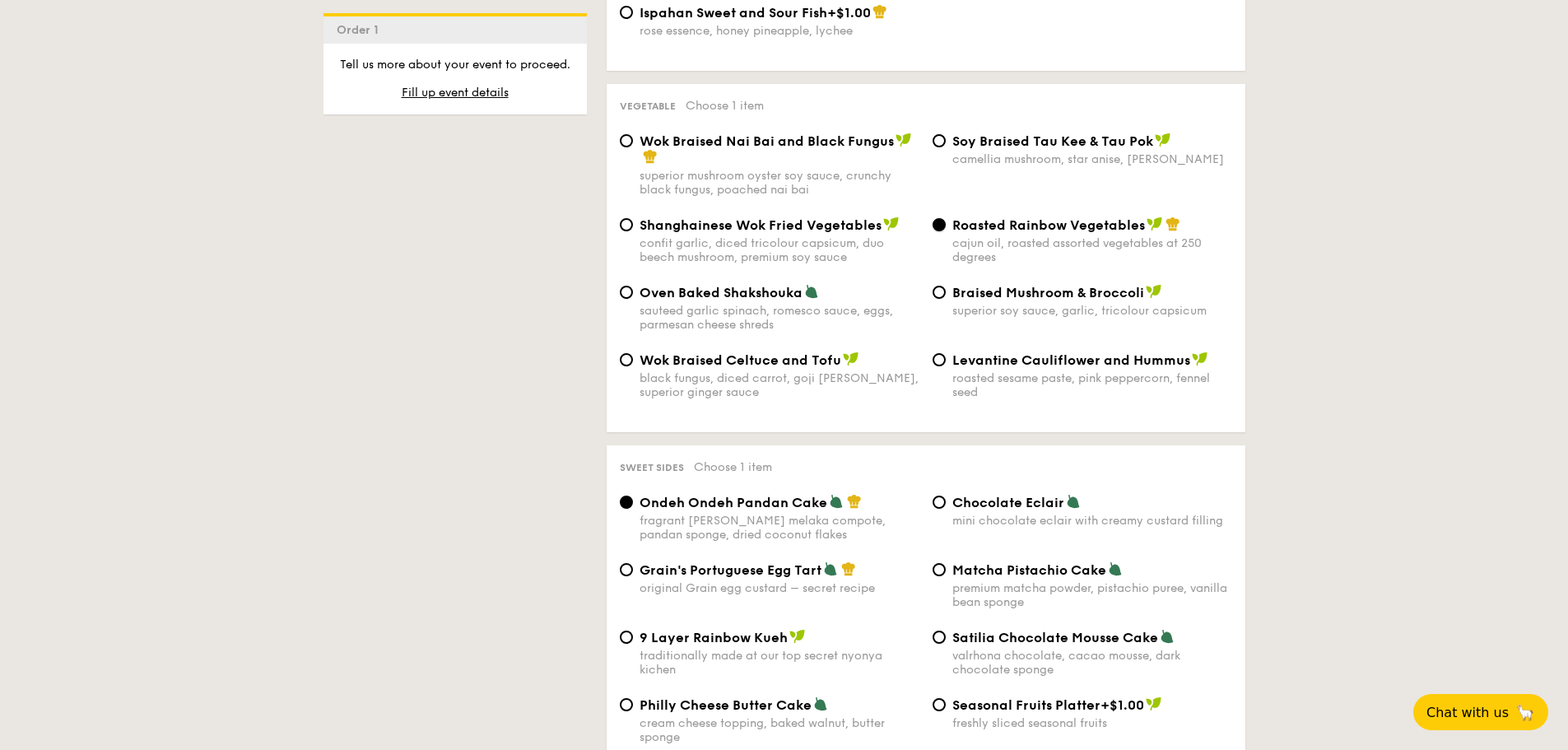
scroll to position [2224, 0]
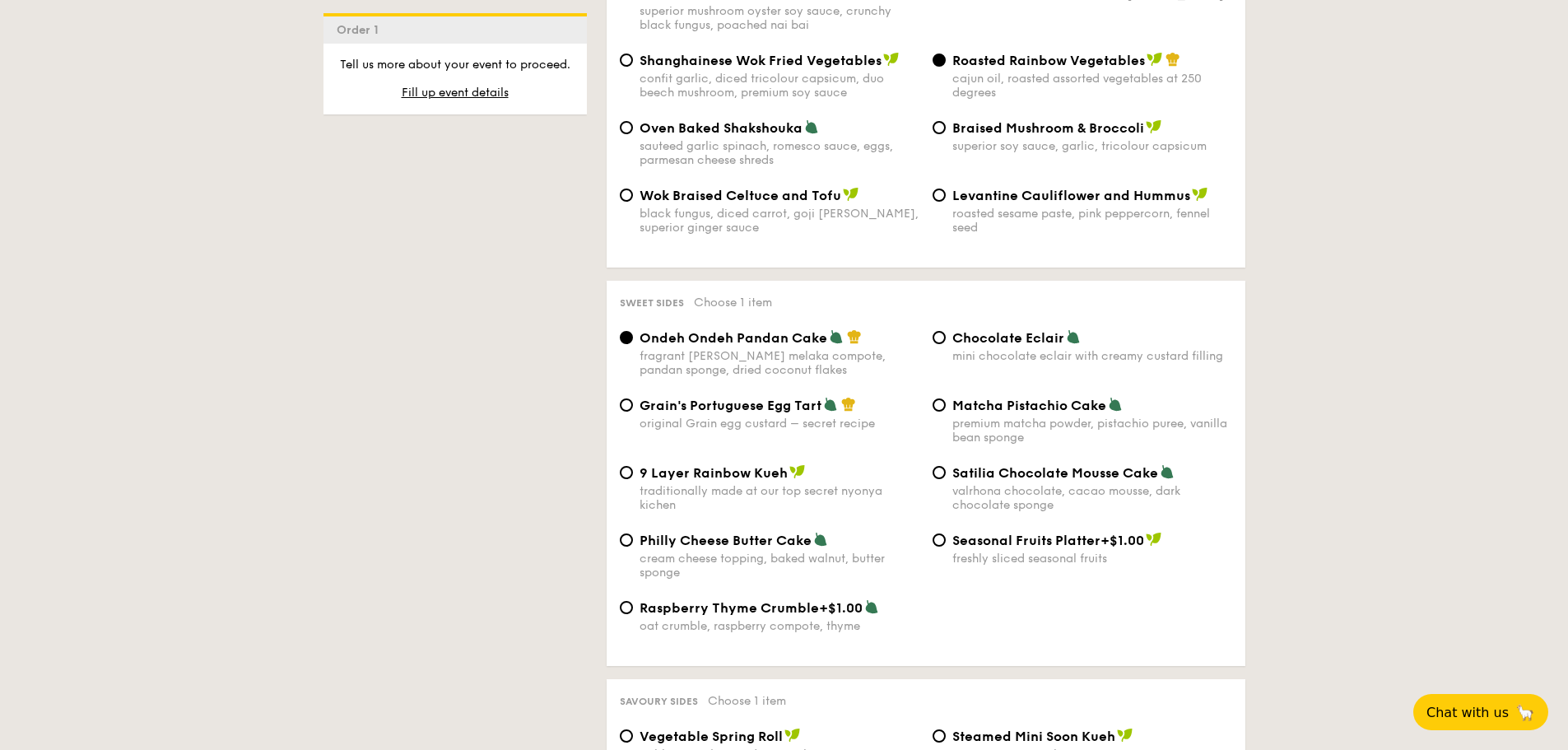
click at [826, 416] on div "original Grain egg custard – secret recipe" at bounding box center [779, 423] width 280 height 14
click at [633, 399] on input "Grain's Portuguese Egg Tart original Grain egg custard – secret recipe" at bounding box center [626, 405] width 13 height 13
radio input "true"
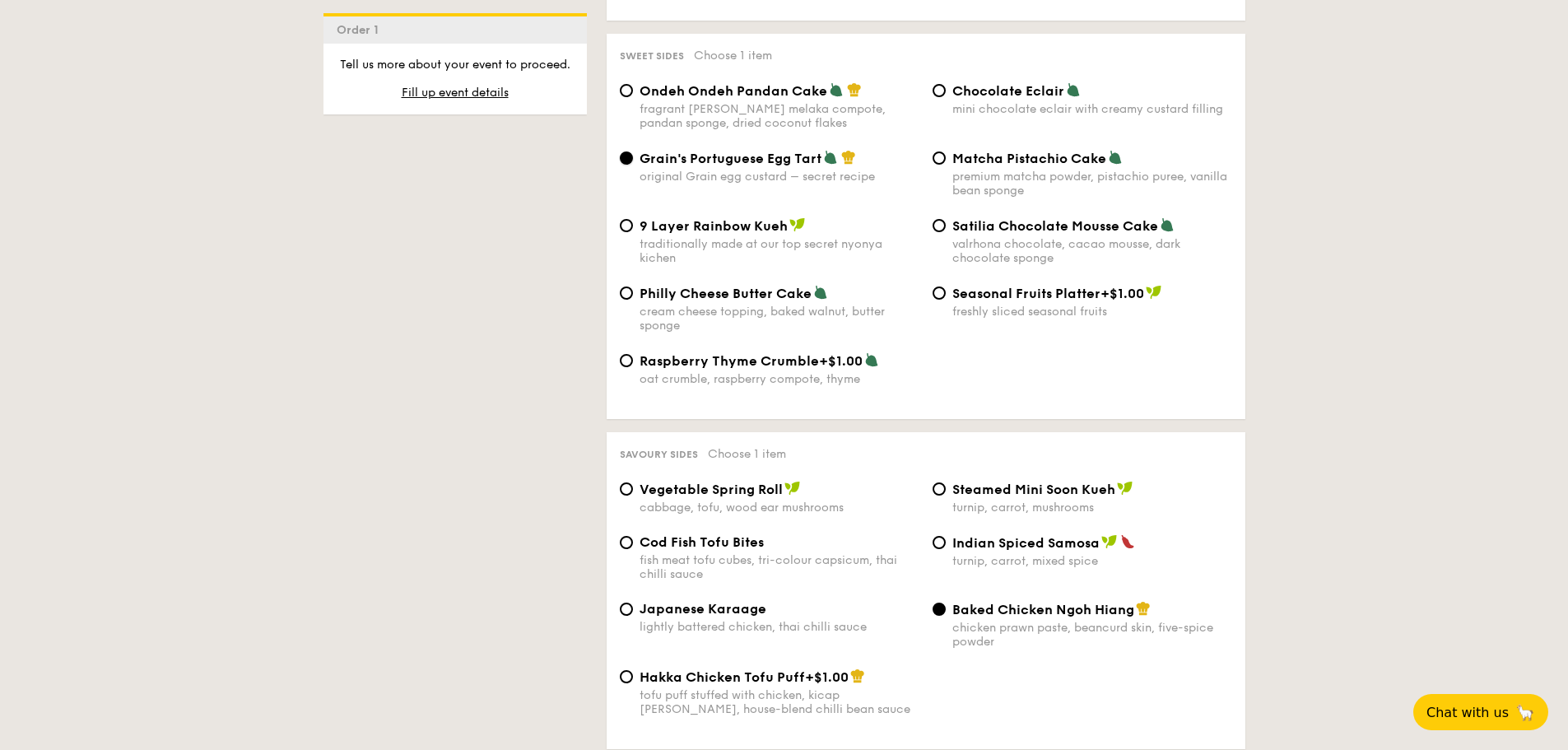
scroll to position [2635, 0]
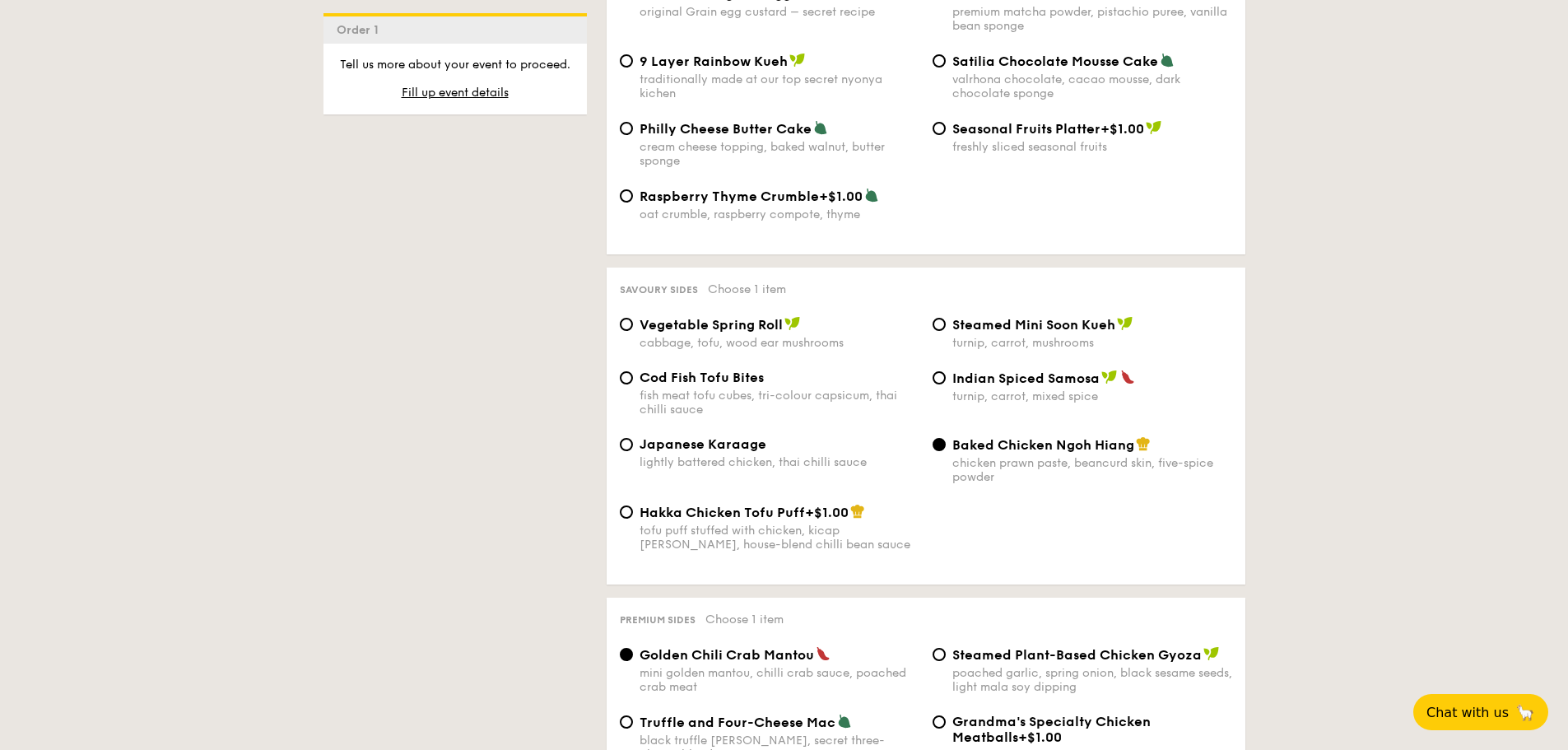
click at [991, 369] on div "Indian Spiced Samosa turnip, carrot, mixed spice" at bounding box center [1091, 386] width 280 height 34
click at [946, 371] on input "Indian Spiced Samosa turnip, carrot, mixed spice" at bounding box center [939, 378] width 13 height 13
radio input "true"
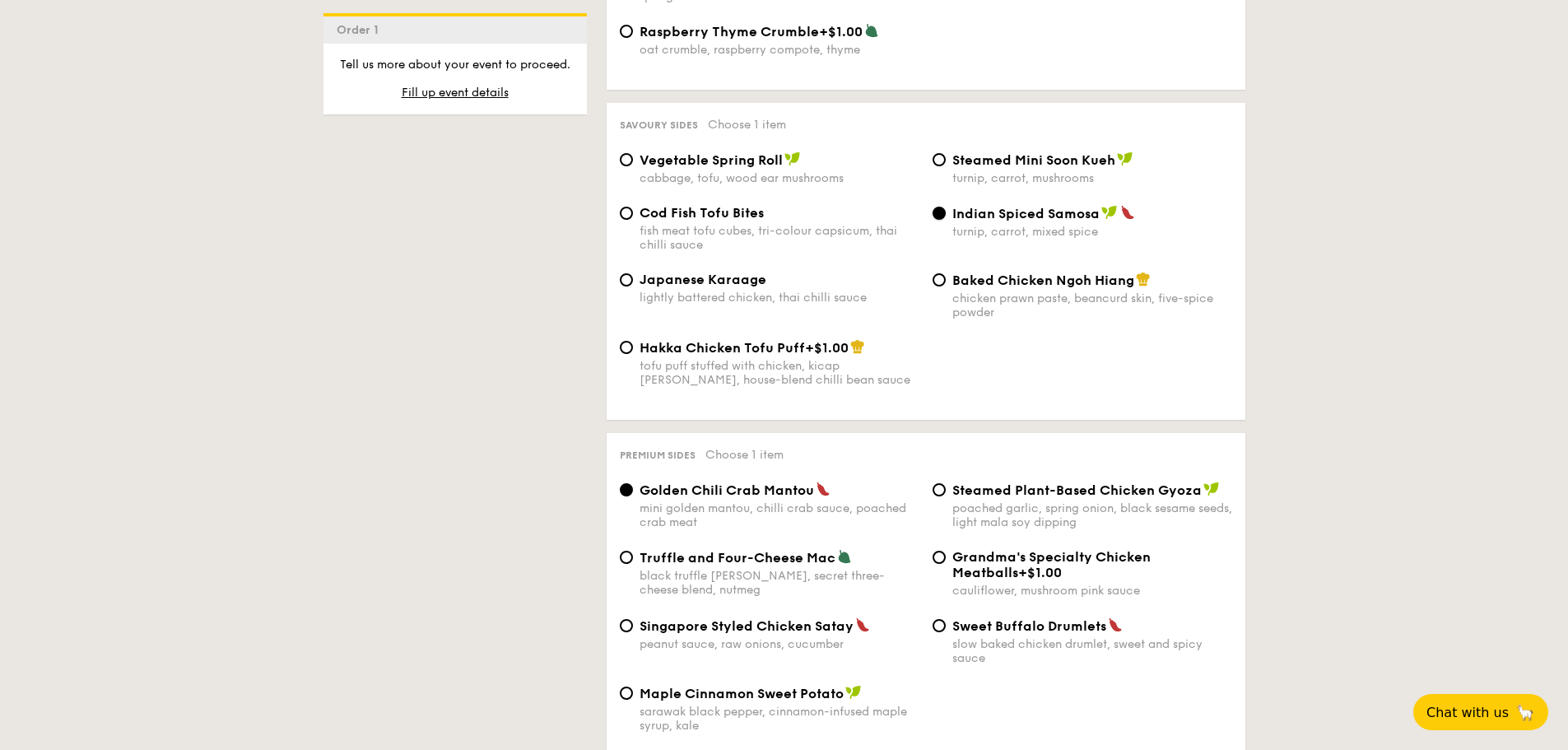
scroll to position [2882, 0]
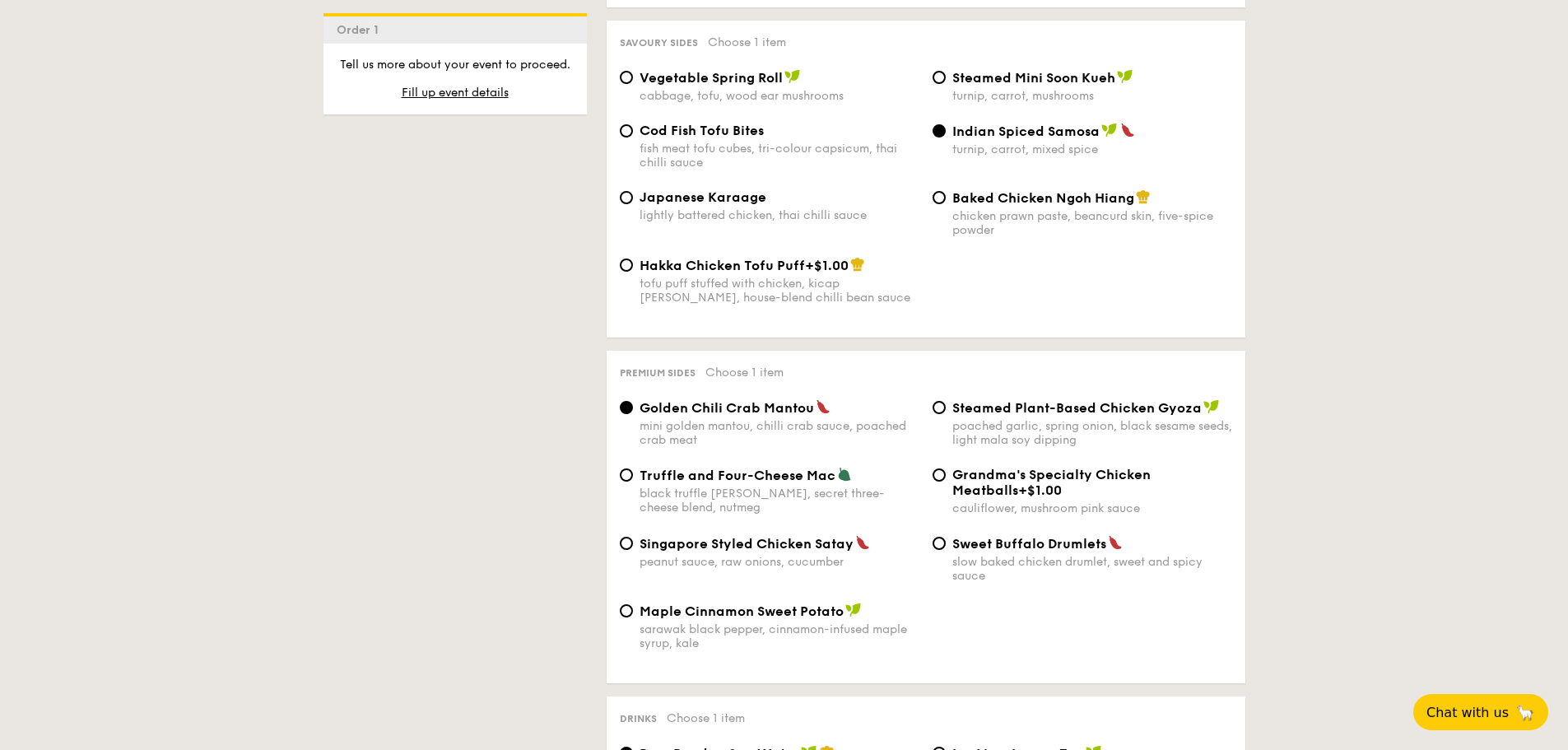
click at [735, 468] on span "Truffle and Four-Cheese Mac" at bounding box center [737, 476] width 196 height 16
click at [633, 468] on input "Truffle and Four-Cheese Mac black truffle [PERSON_NAME], secret three-cheese bl…" at bounding box center [626, 475] width 13 height 13
radio input "true"
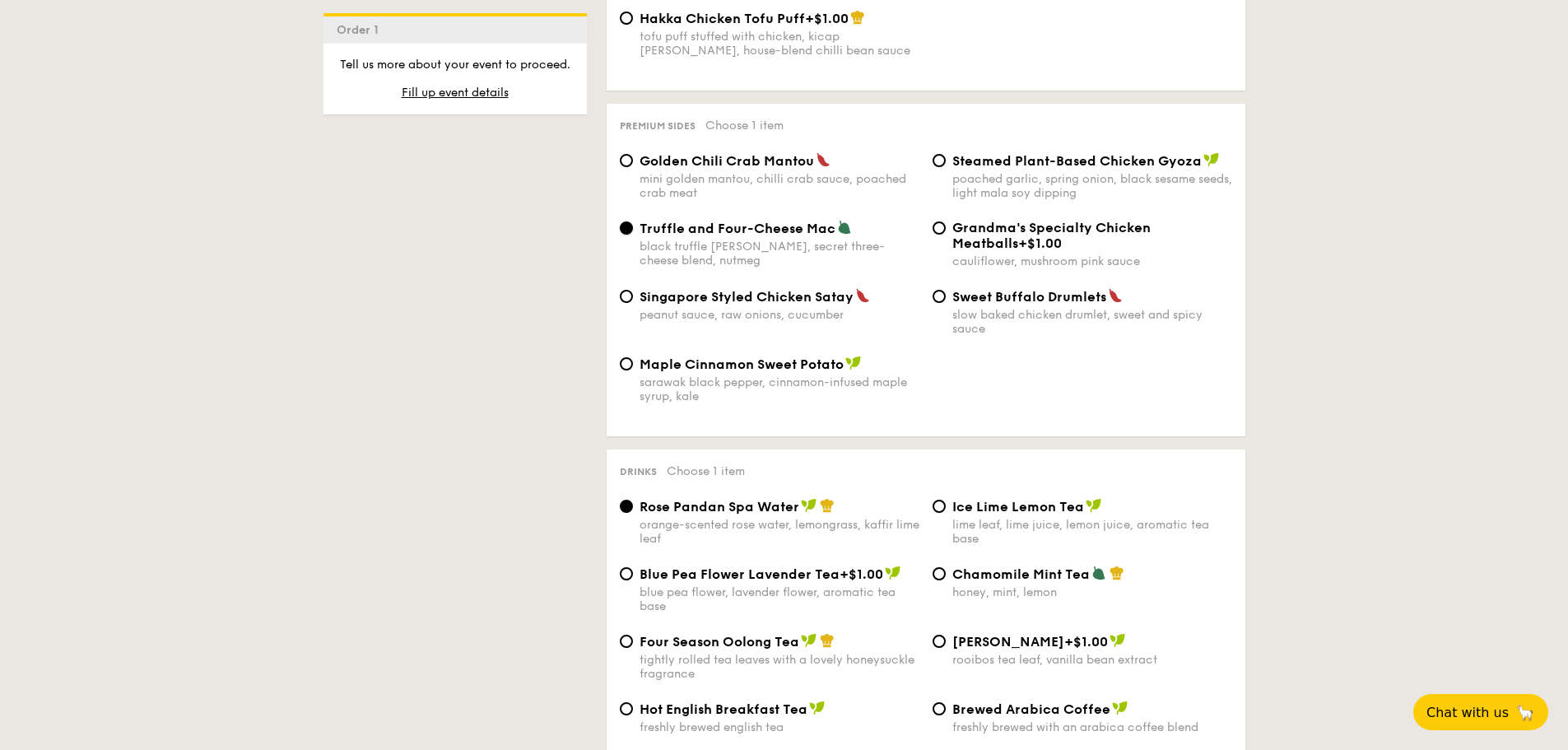
scroll to position [3295, 0]
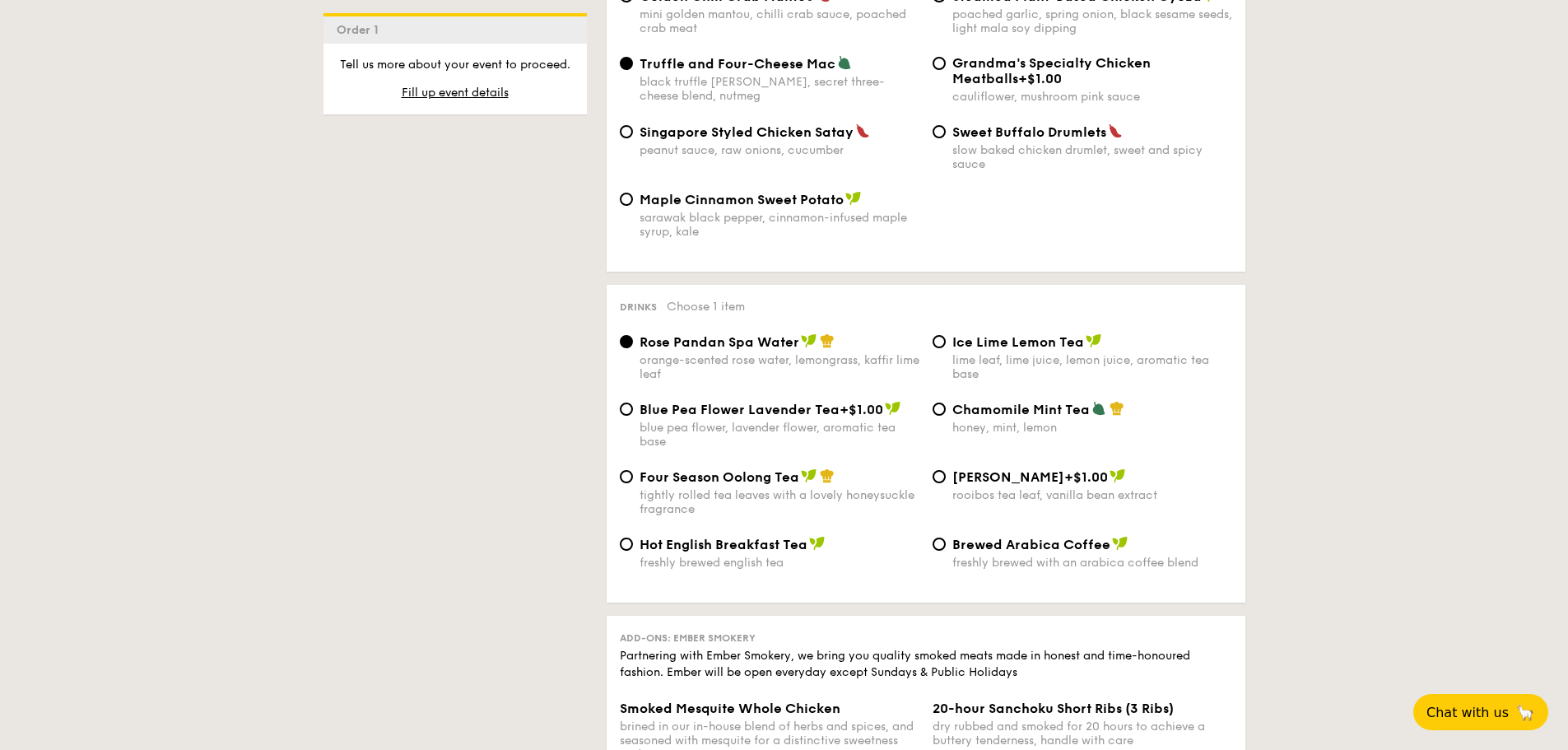
click at [997, 334] on span "Ice Lime Lemon Tea" at bounding box center [1018, 342] width 132 height 16
click at [946, 335] on input "Ice Lime Lemon Tea lime leaf, lime juice, lemon juice, aromatic tea base" at bounding box center [939, 342] width 13 height 13
radio input "true"
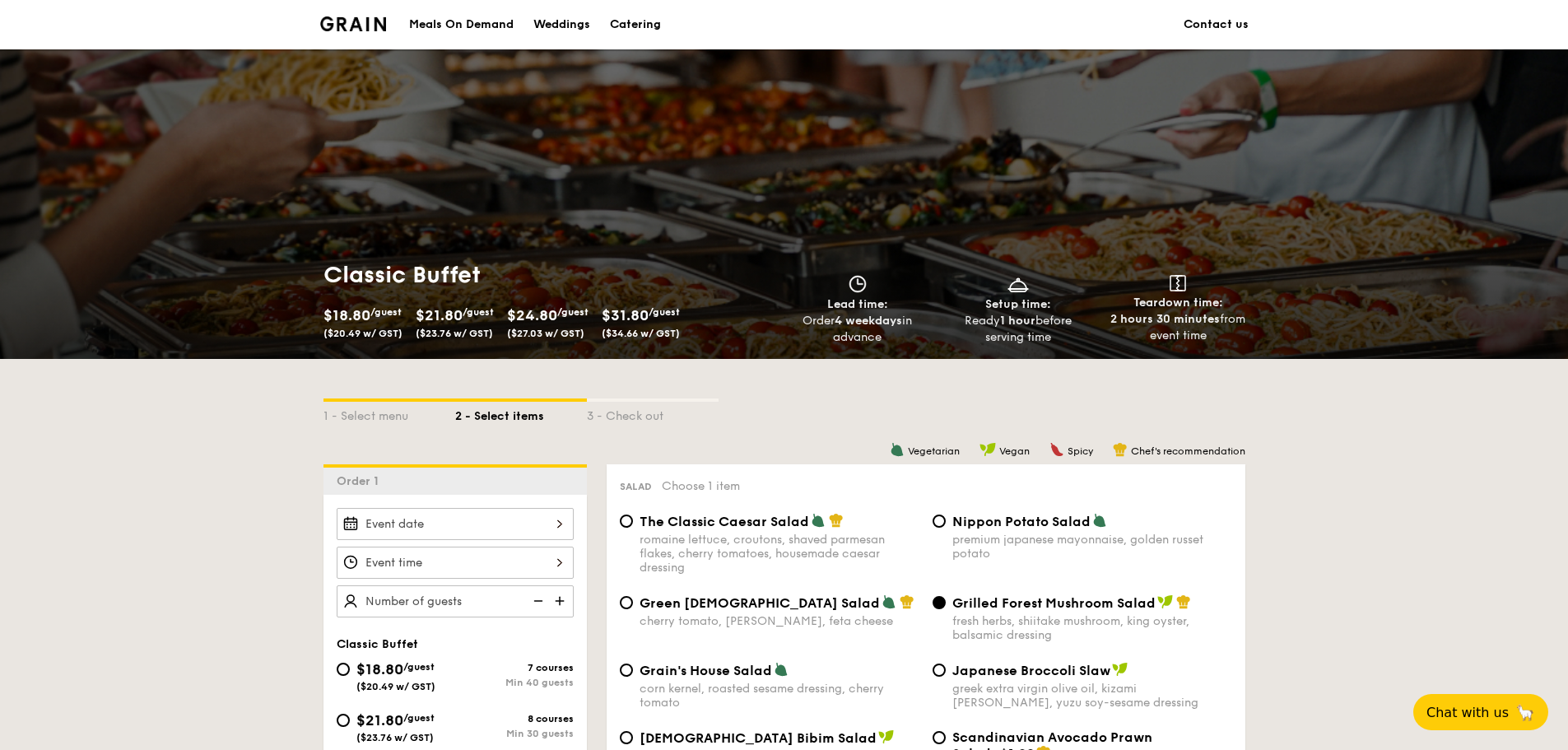
scroll to position [247, 0]
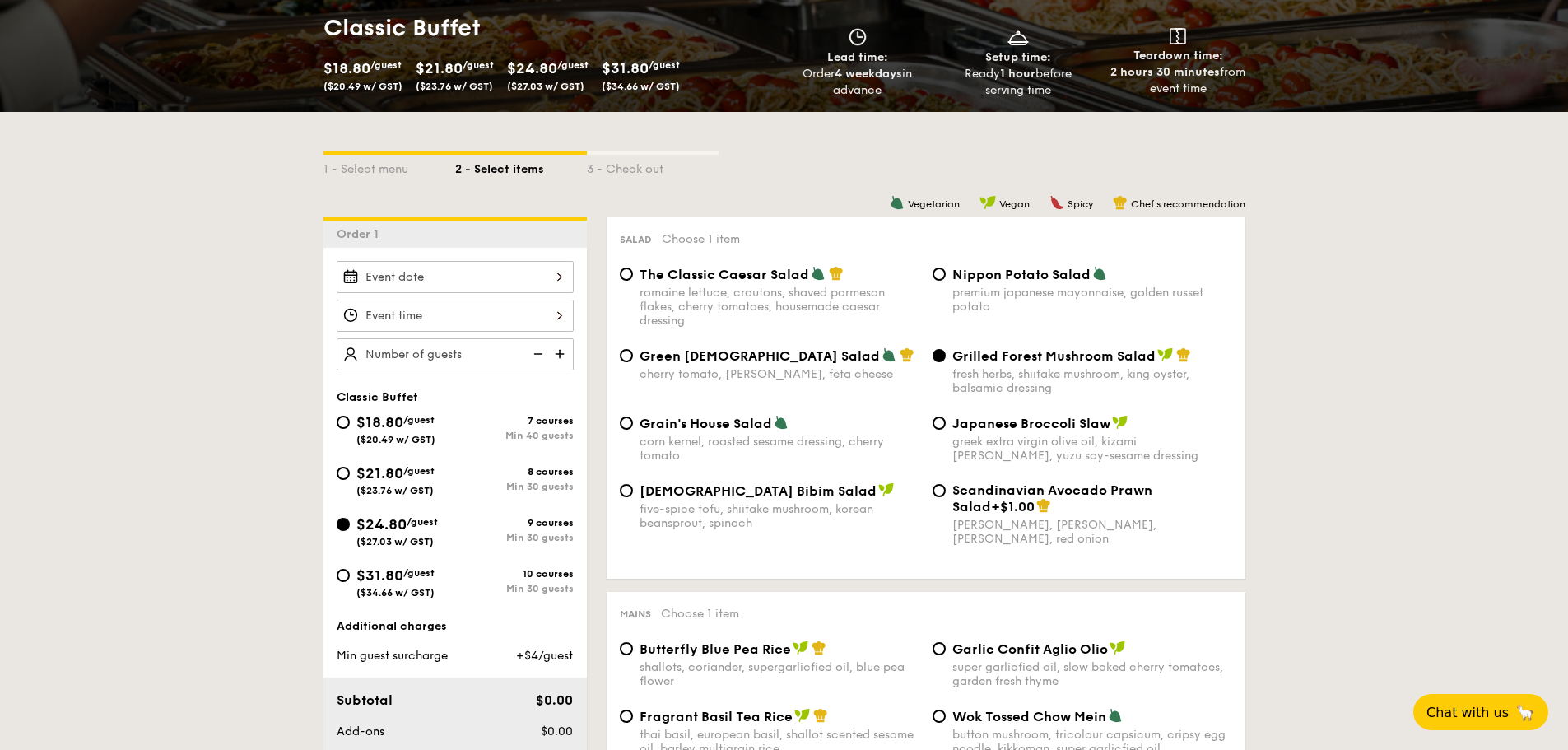
click at [556, 351] on img at bounding box center [561, 353] width 24 height 31
click at [555, 351] on img at bounding box center [561, 353] width 24 height 31
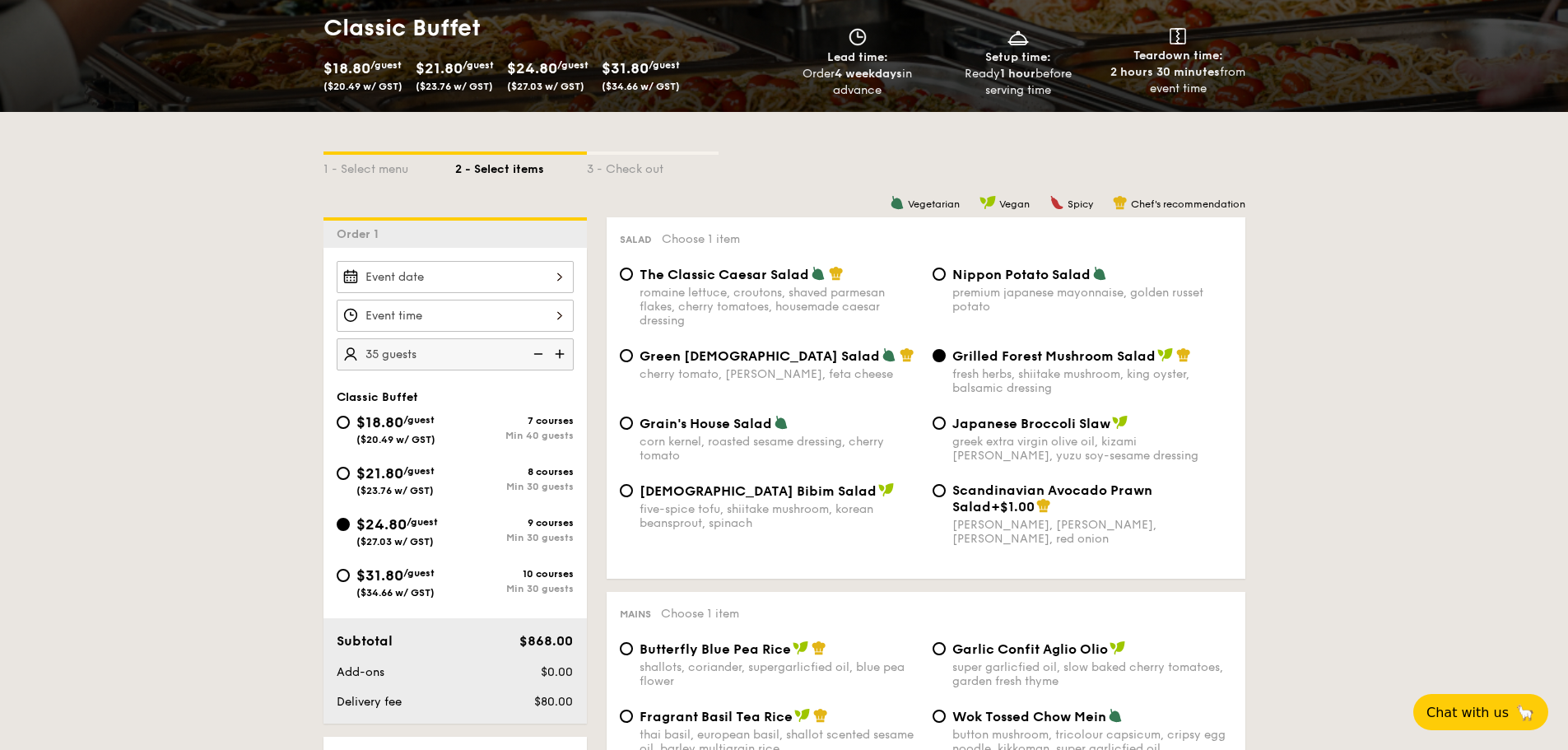
click at [555, 351] on img at bounding box center [561, 353] width 24 height 31
type input "55 guests"
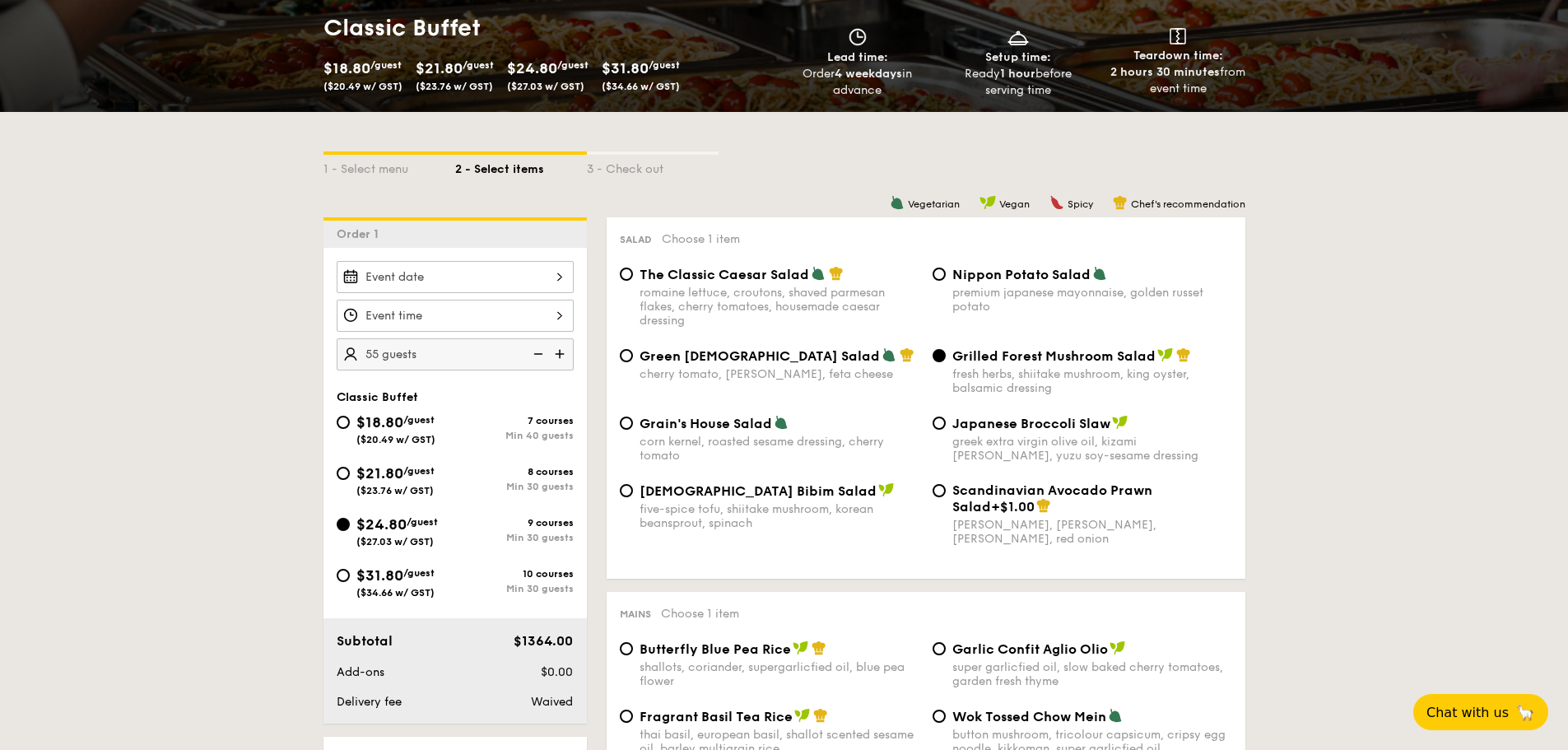
click at [391, 578] on span "$31.80" at bounding box center [380, 575] width 47 height 18
click at [350, 578] on input "$31.80 /guest ($34.66 w/ GST) 10 courses Min 30 guests" at bounding box center [344, 576] width 13 height 13
radio input "true"
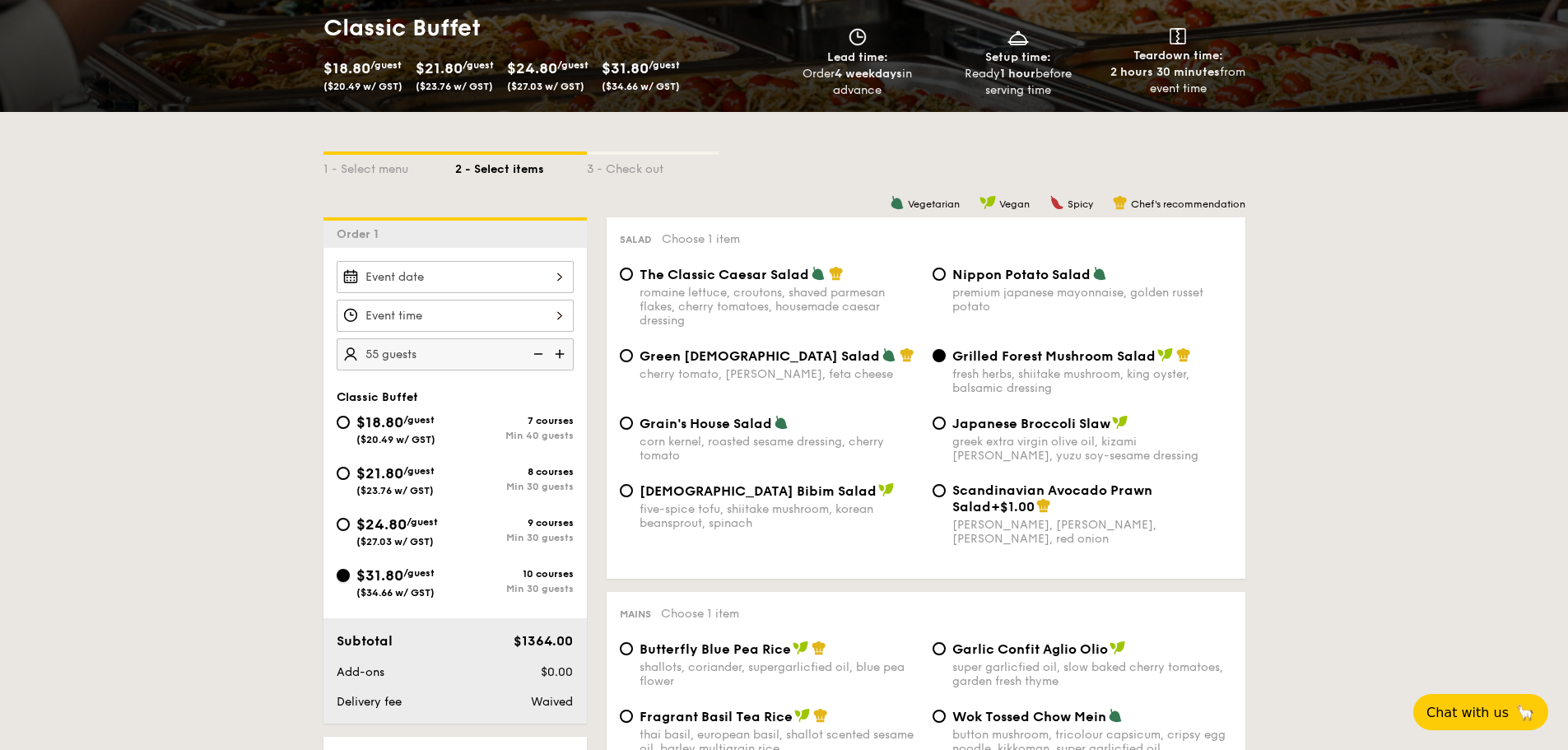
radio input "true"
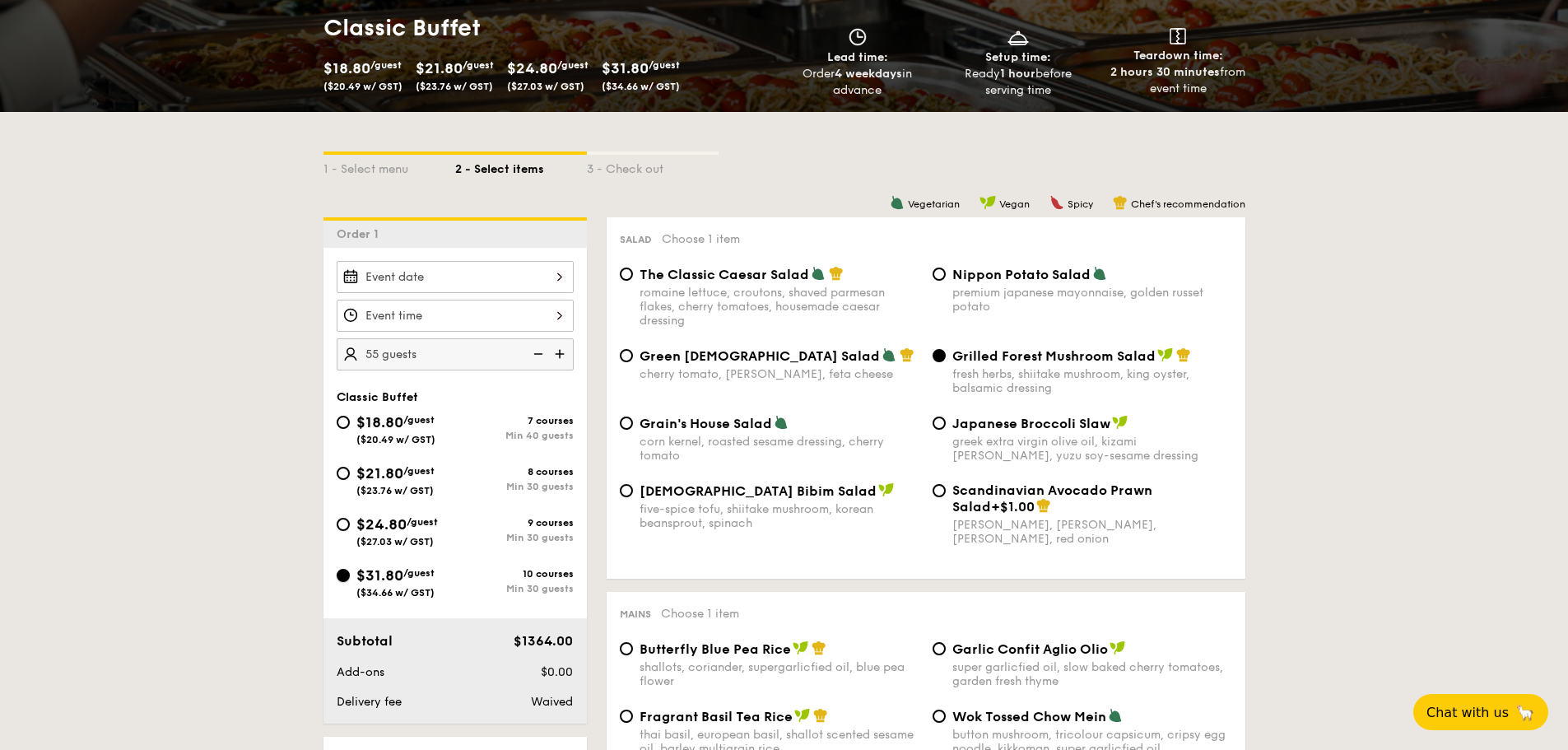
radio input "true"
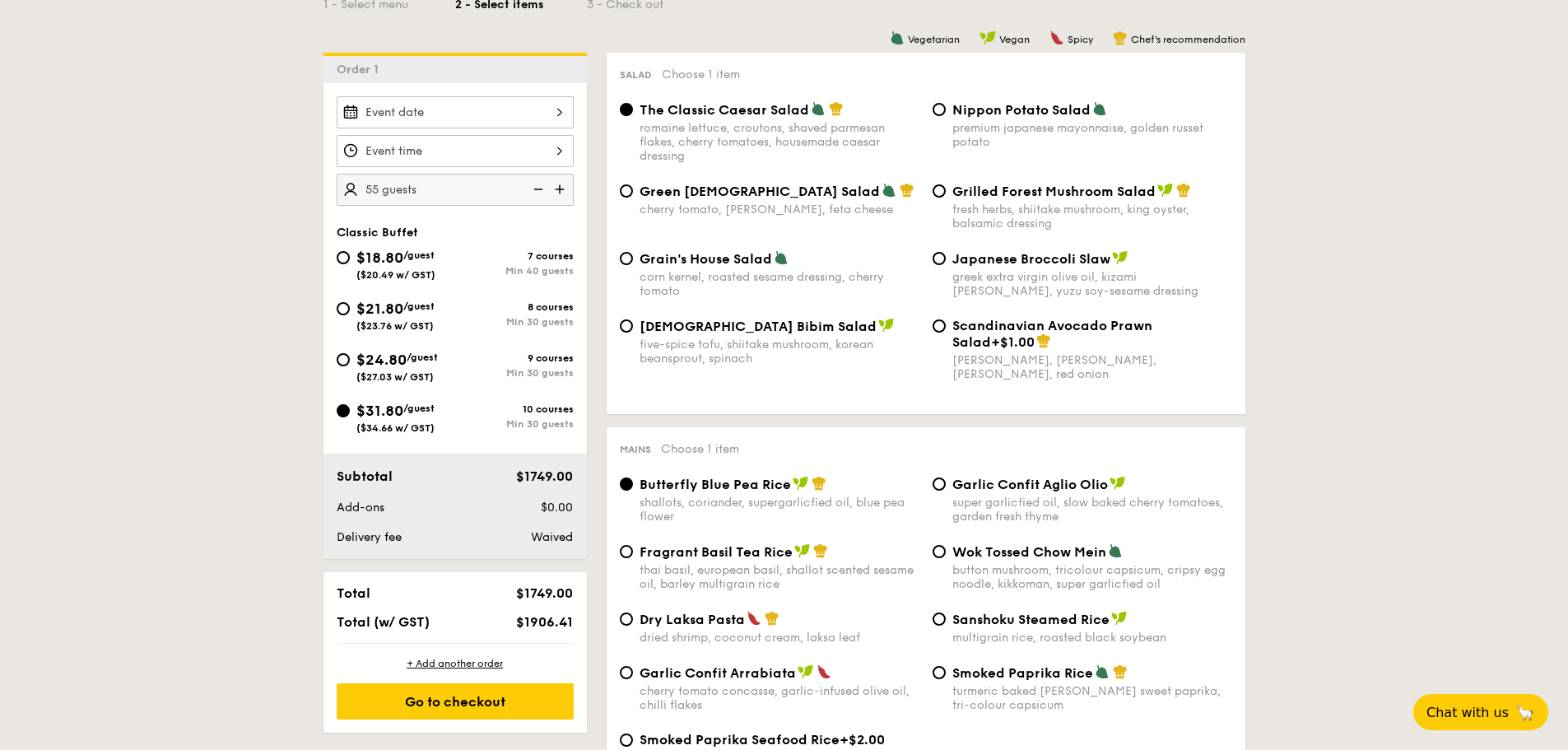
click at [561, 188] on img at bounding box center [561, 188] width 24 height 31
click at [539, 191] on img at bounding box center [537, 188] width 24 height 31
click at [559, 188] on img at bounding box center [561, 188] width 24 height 31
click at [536, 191] on img at bounding box center [537, 188] width 24 height 31
type input "55 guests"
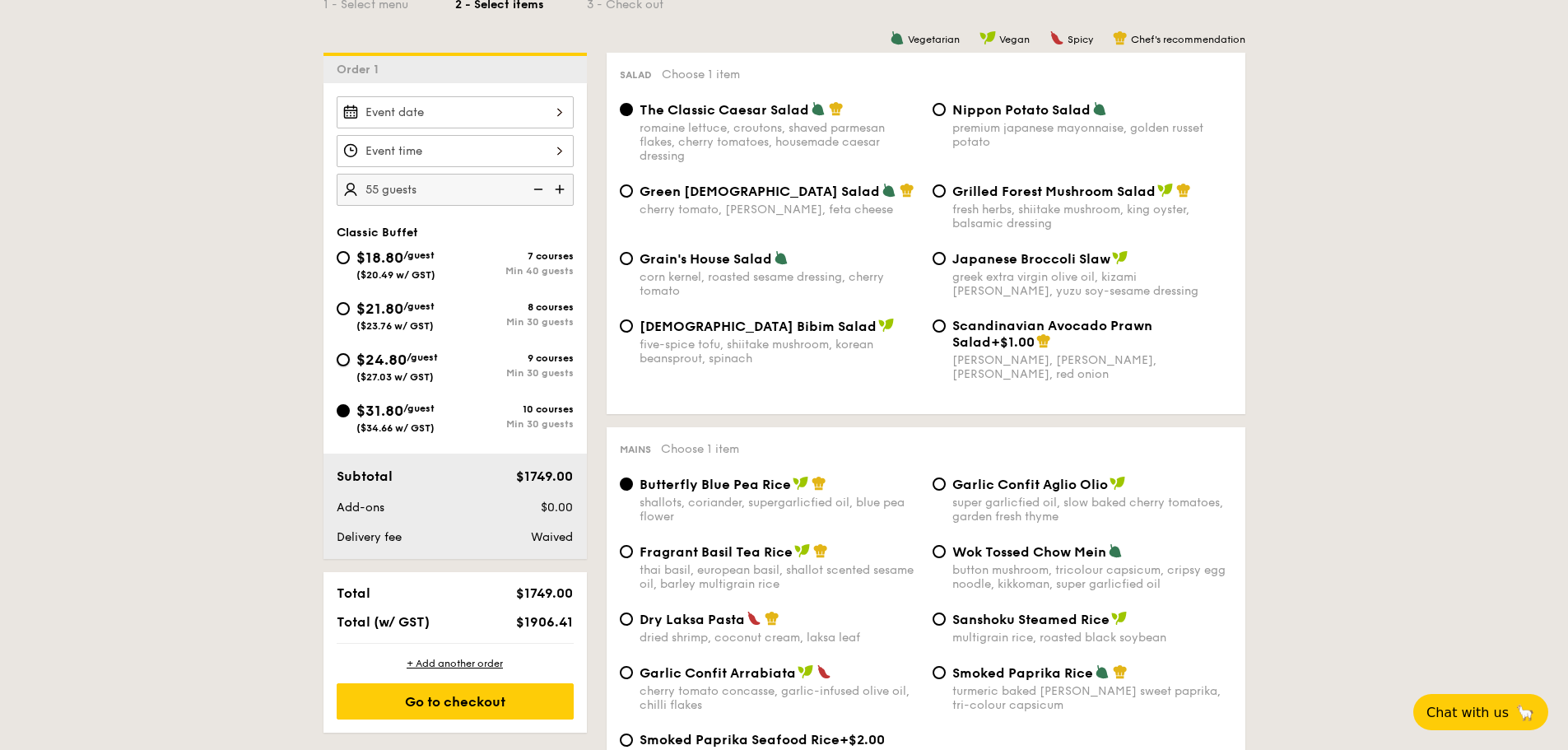
drag, startPoint x: 342, startPoint y: 366, endPoint x: 331, endPoint y: 363, distance: 11.4
click at [342, 365] on input "$24.80 /guest ($27.03 w/ GST) 9 courses Min 30 guests" at bounding box center [344, 360] width 13 height 13
radio input "true"
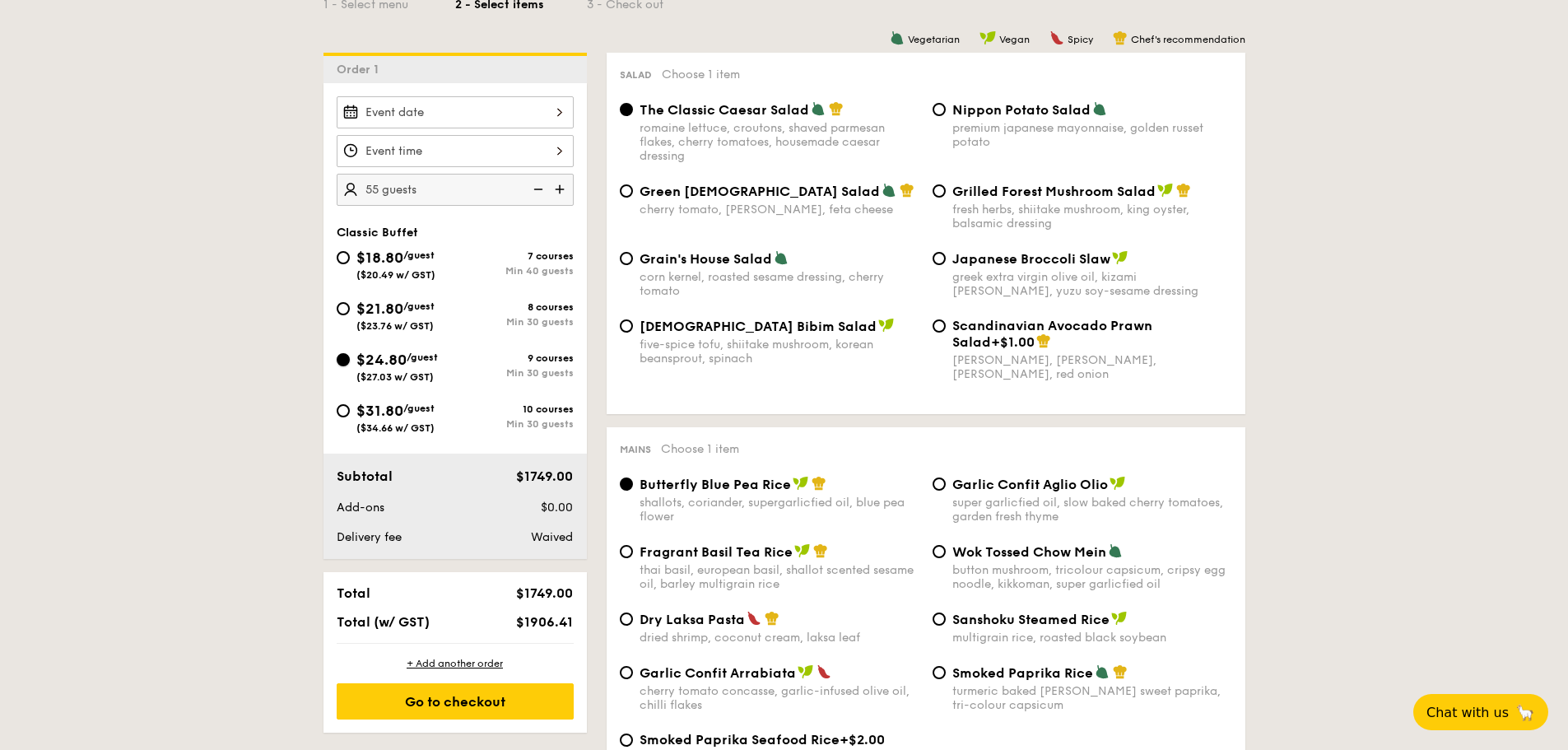
radio input "true"
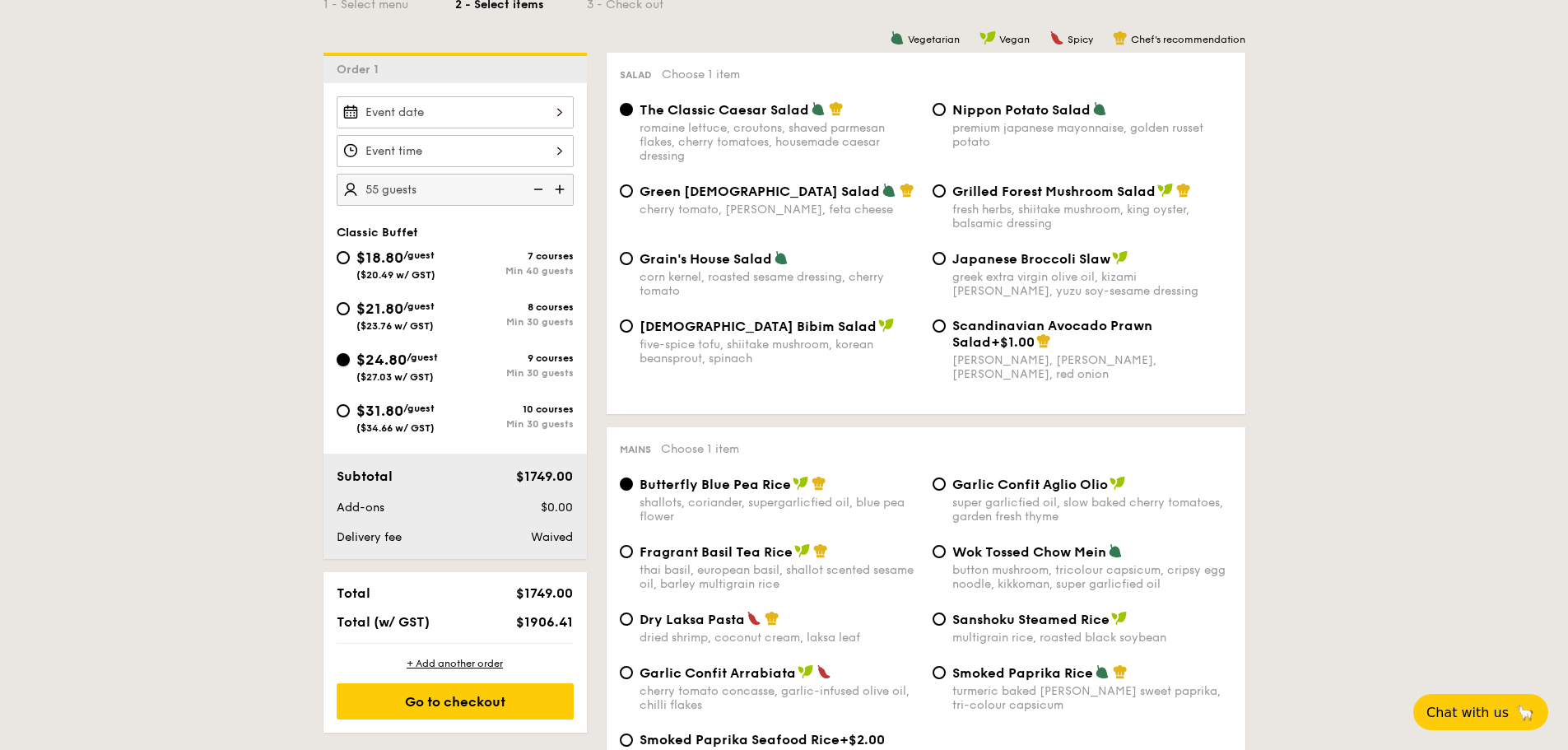
radio input "true"
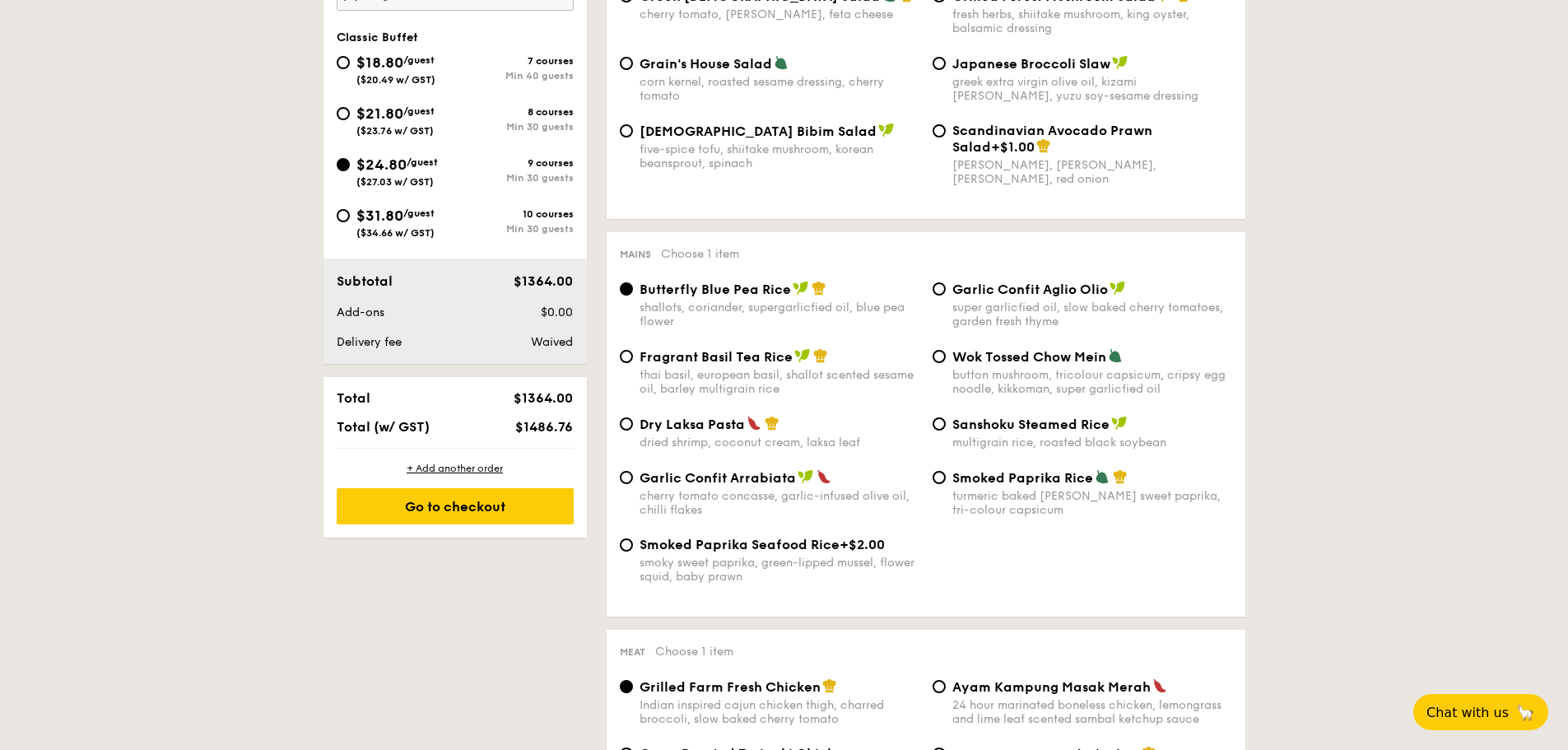
scroll to position [278, 0]
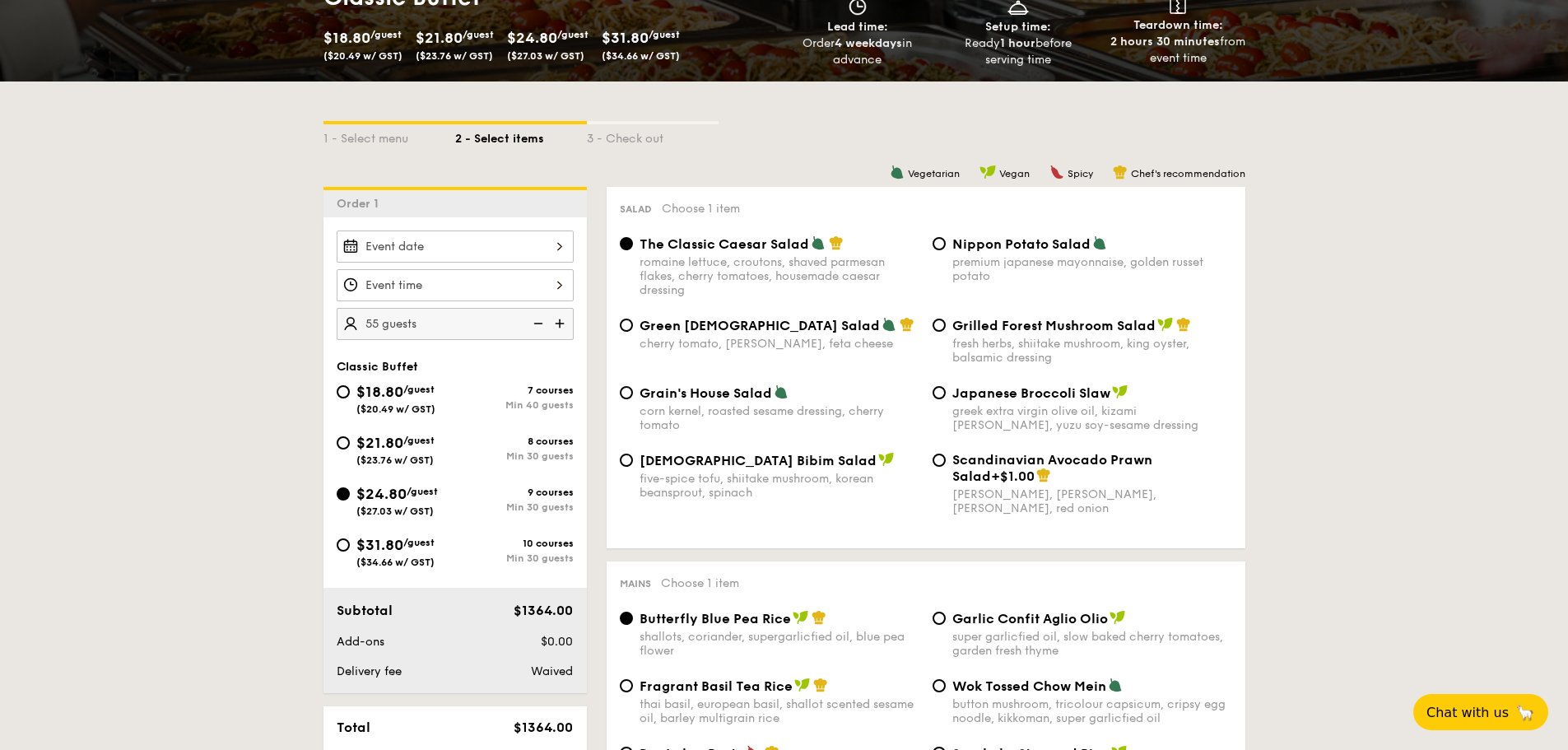
drag, startPoint x: 12, startPoint y: 227, endPoint x: -109, endPoint y: 285, distance: 134.2
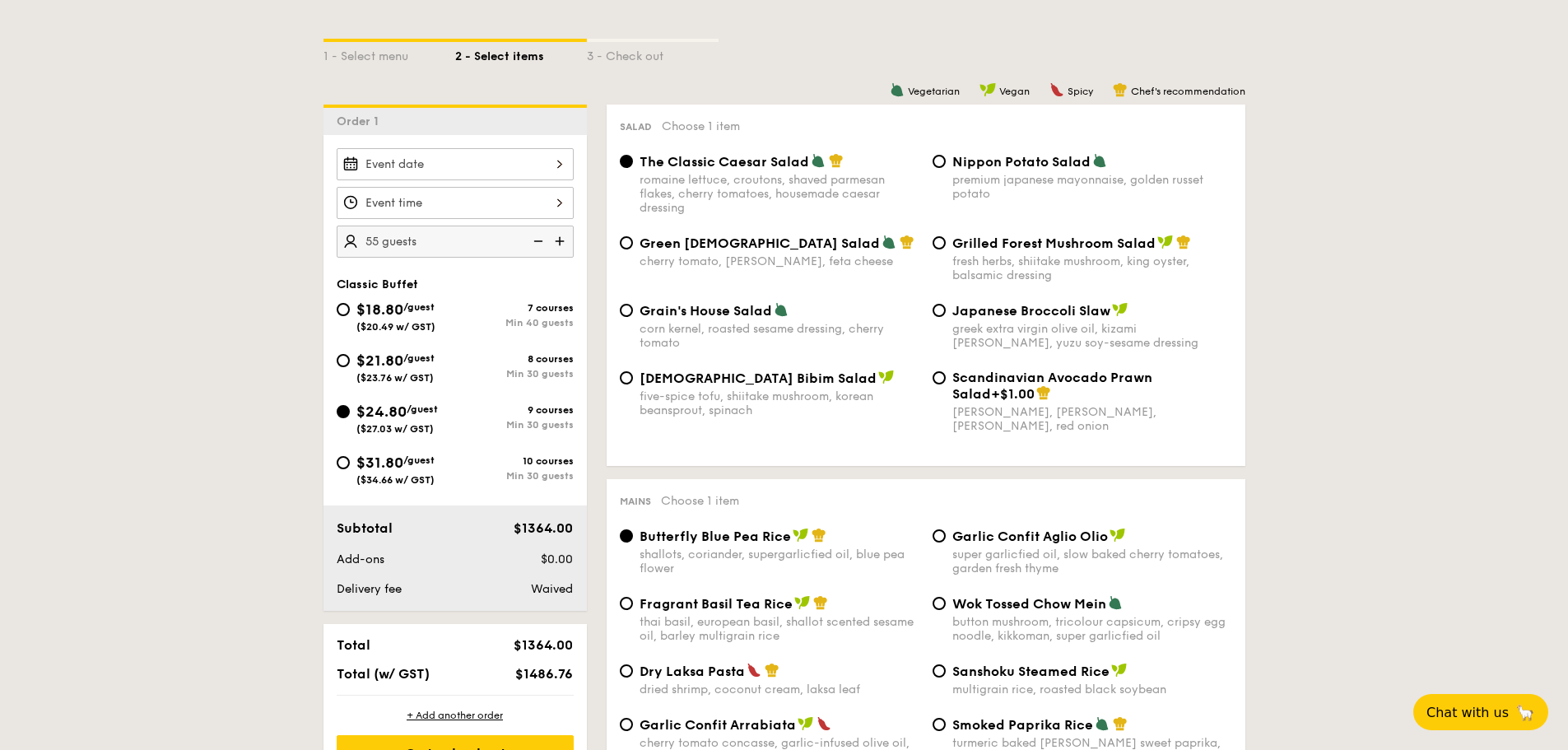
click at [533, 666] on span "$1486.76" at bounding box center [543, 674] width 57 height 16
copy span "1486.76"
